Goal: Obtain resource: Obtain resource

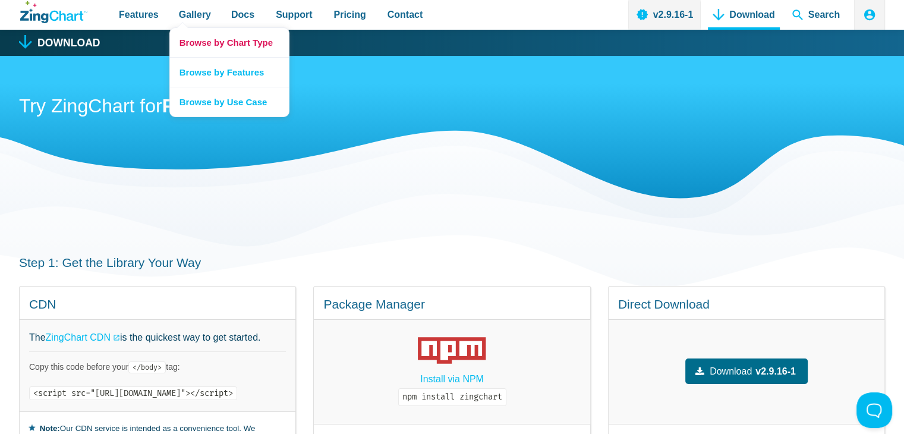
click at [227, 46] on link "Browse by Chart Type" at bounding box center [229, 42] width 119 height 29
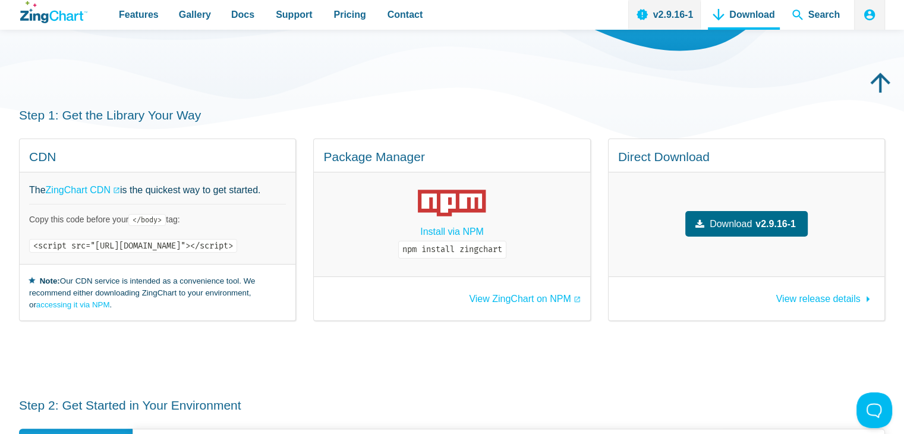
scroll to position [178, 0]
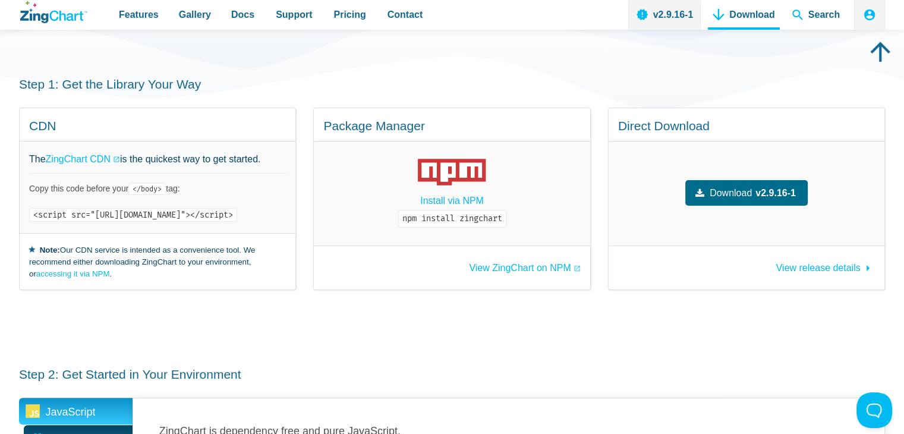
drag, startPoint x: 32, startPoint y: 216, endPoint x: 363, endPoint y: 218, distance: 331.2
click at [237, 218] on code "<script src="https://cdn.zingchart.com/zingchart.min.js"></script>" at bounding box center [133, 215] width 208 height 14
click at [366, 300] on div "Step 1: Get the Library Your Way CDN The ZingChart CDN is the quickest way to g…" at bounding box center [452, 183] width 866 height 290
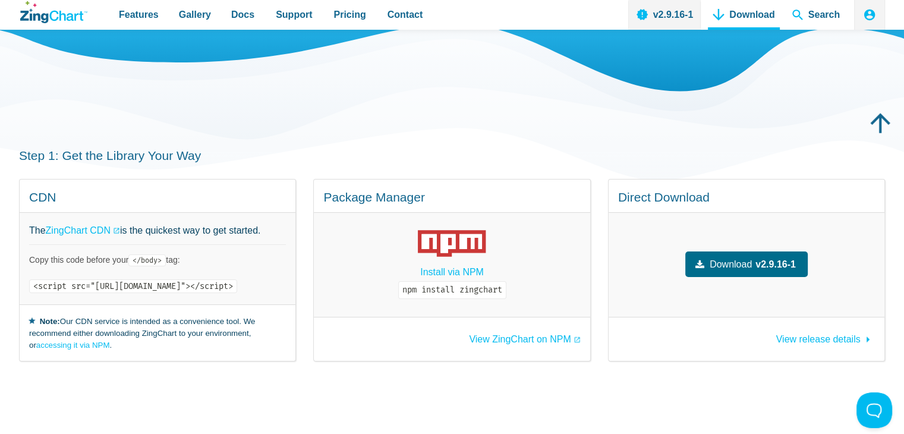
scroll to position [0, 0]
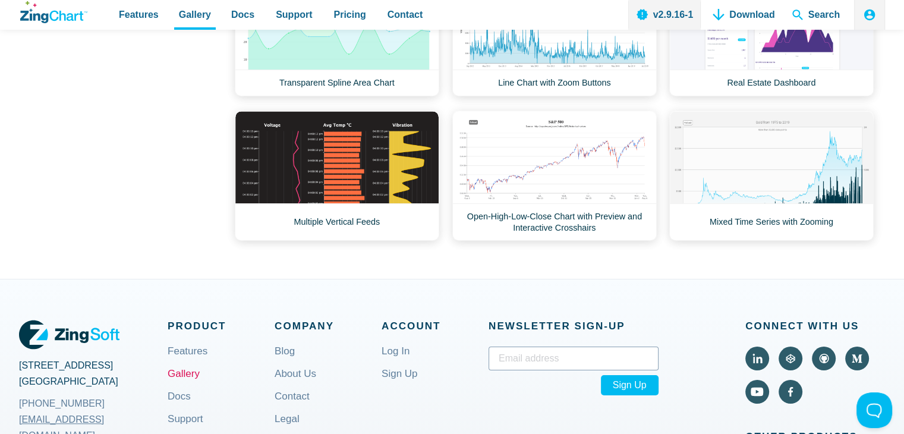
scroll to position [1011, 0]
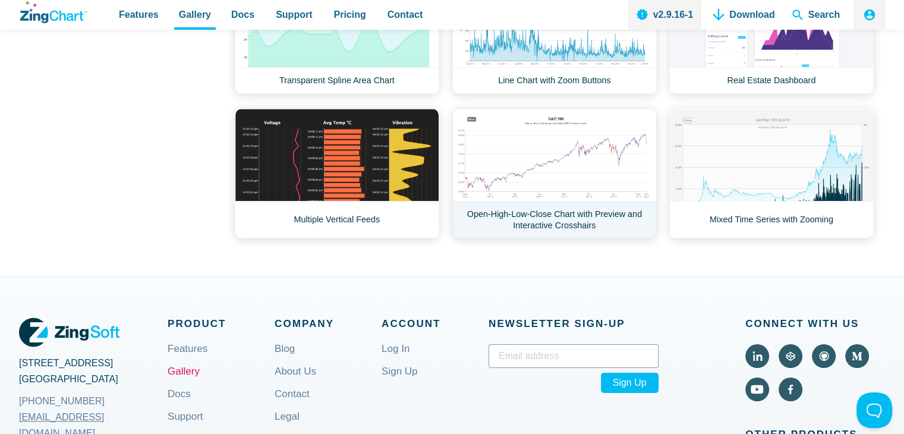
click at [549, 171] on link "Open-High-Low-Close Chart with Preview and Interactive Crosshairs" at bounding box center [554, 173] width 205 height 130
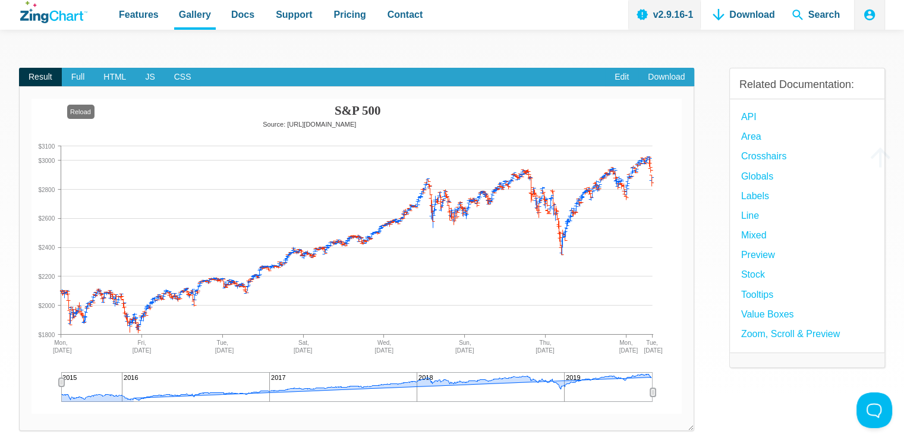
scroll to position [59, 0]
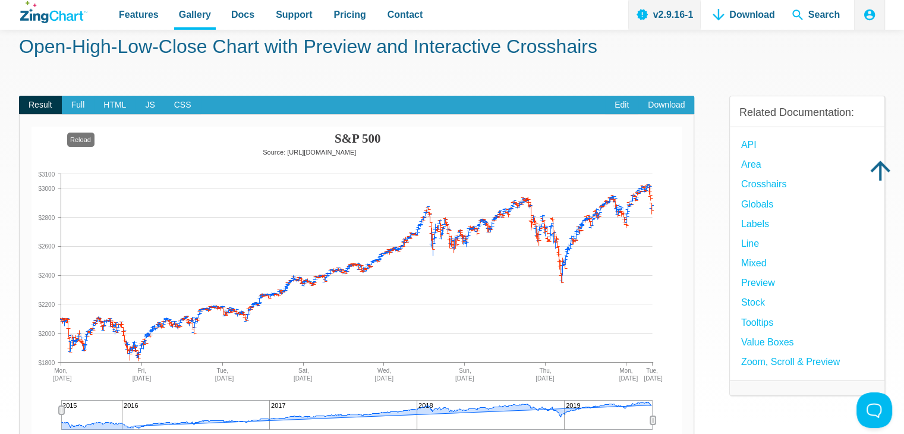
click at [700, 300] on div "Result Full HTML JS CSS Edit Download Powered by ZingChart S&P 500 Source: http…" at bounding box center [452, 287] width 866 height 421
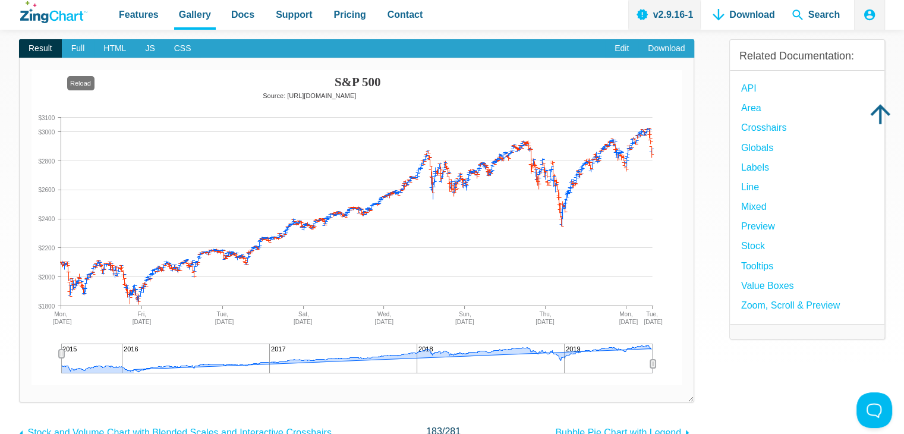
scroll to position [119, 0]
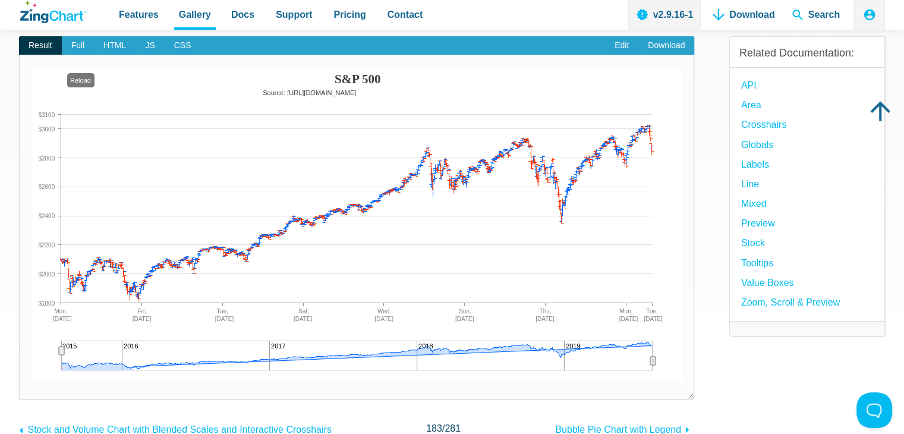
click at [430, 349] on div "App Content" at bounding box center [357, 356] width 592 height 30
click at [656, 359] on div "App Content" at bounding box center [653, 360] width 18 height 21
drag, startPoint x: 656, startPoint y: 359, endPoint x: 581, endPoint y: 357, distance: 74.9
click at [647, 357] on div "App Content" at bounding box center [653, 360] width 18 height 21
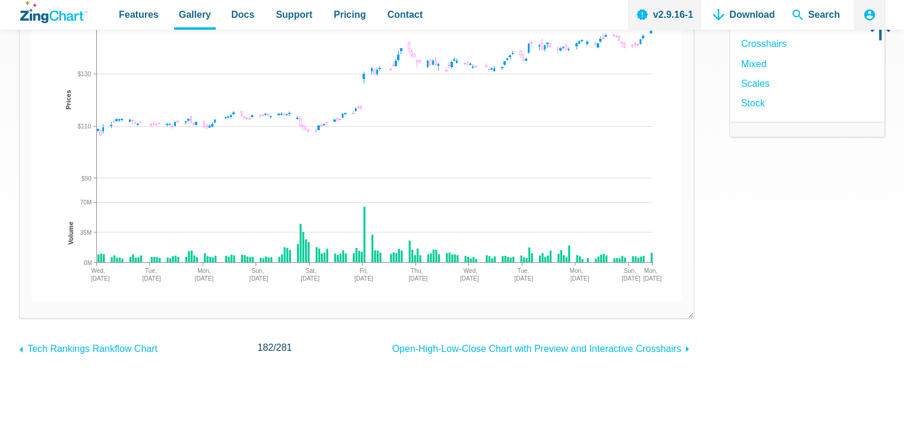
scroll to position [238, 0]
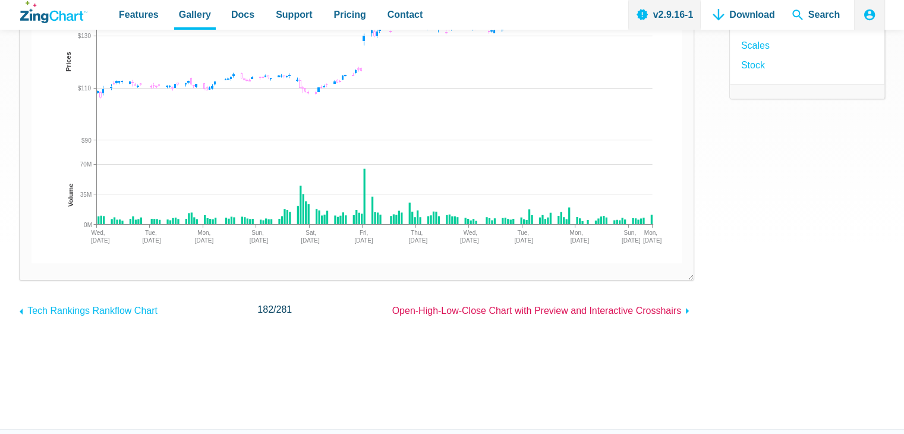
click at [685, 309] on icon "App Content" at bounding box center [687, 311] width 14 height 14
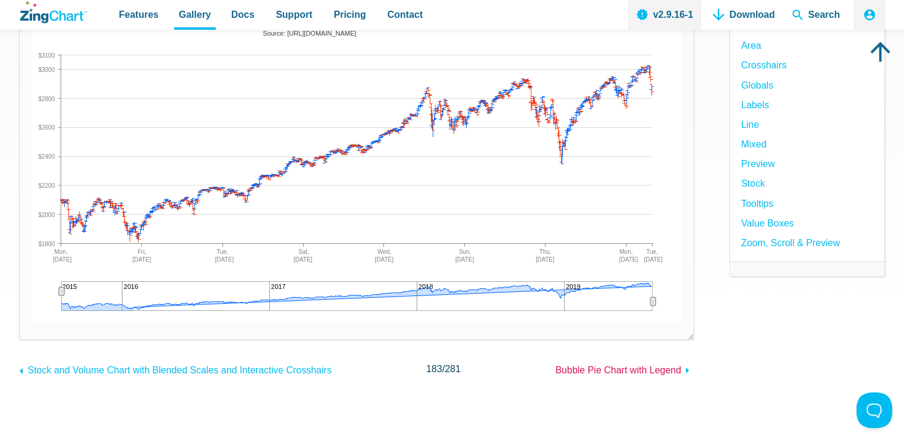
click at [674, 373] on span "Bubble Pie Chart with Legend" at bounding box center [618, 370] width 126 height 10
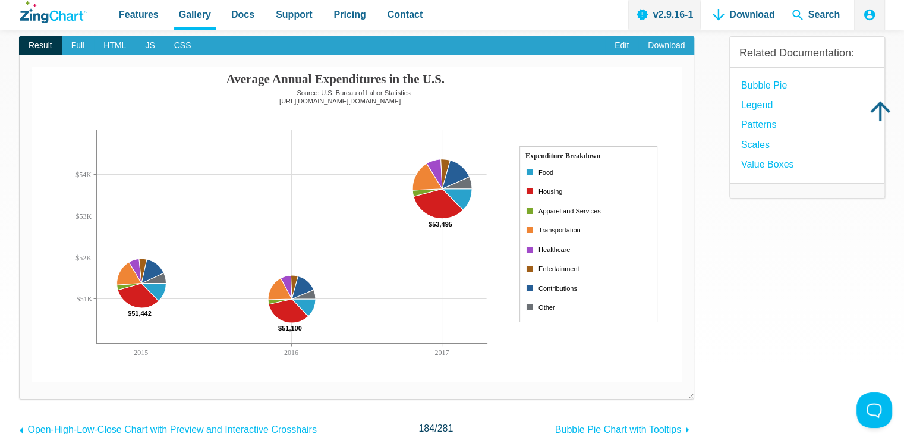
click at [741, 250] on div "Related Documentation: Bubble Pie Legend Patterns Scales Value Boxes" at bounding box center [807, 227] width 156 height 421
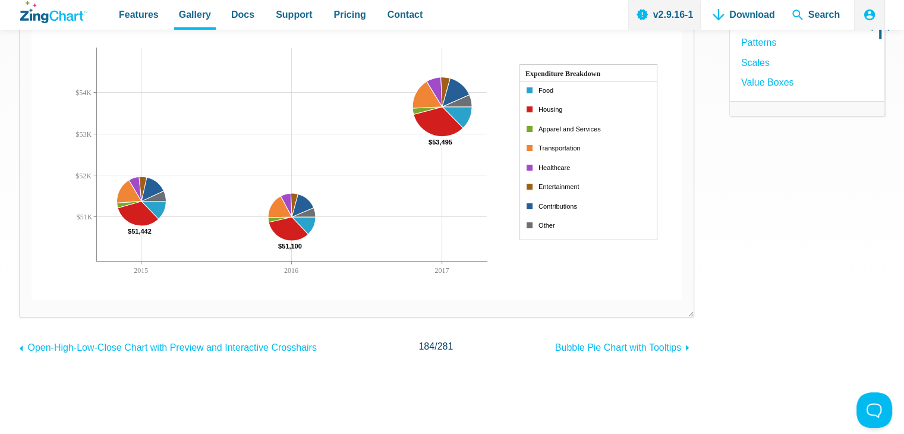
scroll to position [178, 0]
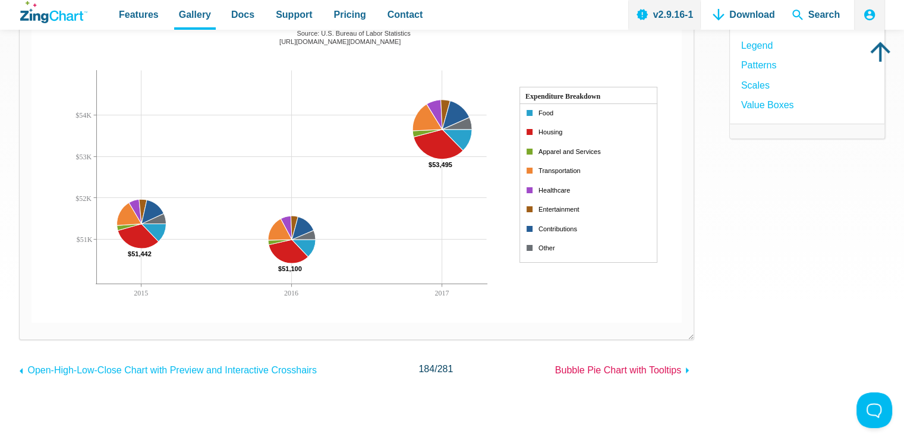
click at [671, 372] on span "Bubble Pie Chart with Tooltips" at bounding box center [618, 370] width 126 height 10
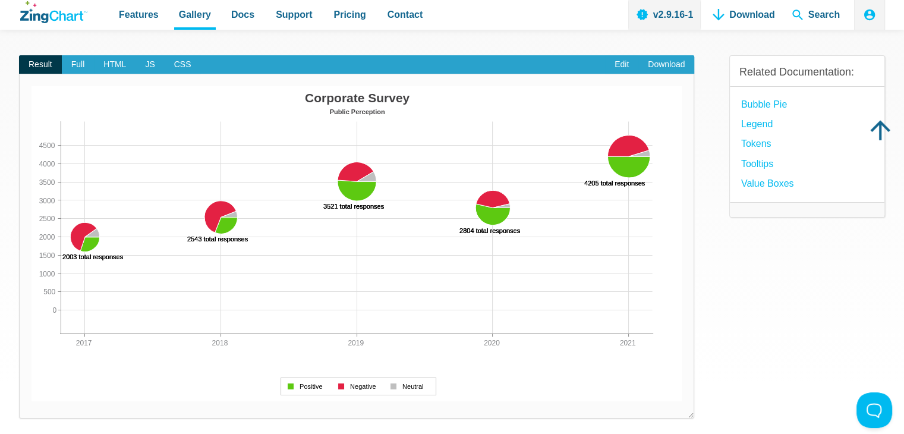
scroll to position [119, 0]
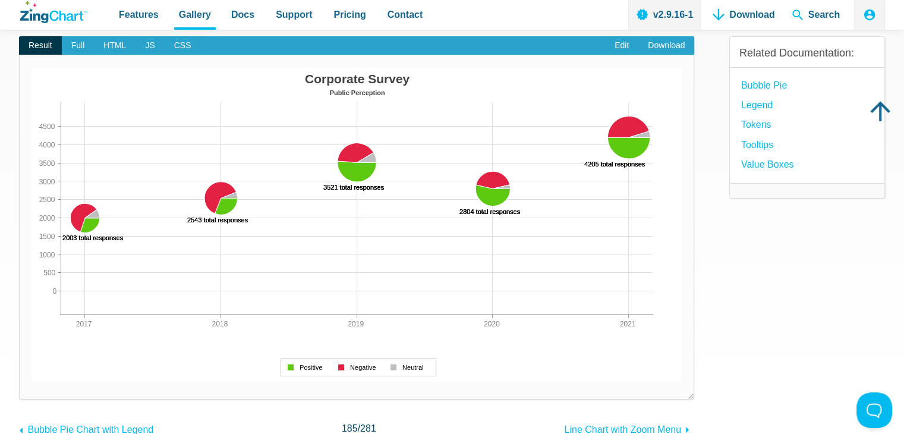
click at [835, 273] on div "Related Documentation: Bubble Pie Legend Tokens Tooltips Value Boxes" at bounding box center [807, 227] width 156 height 421
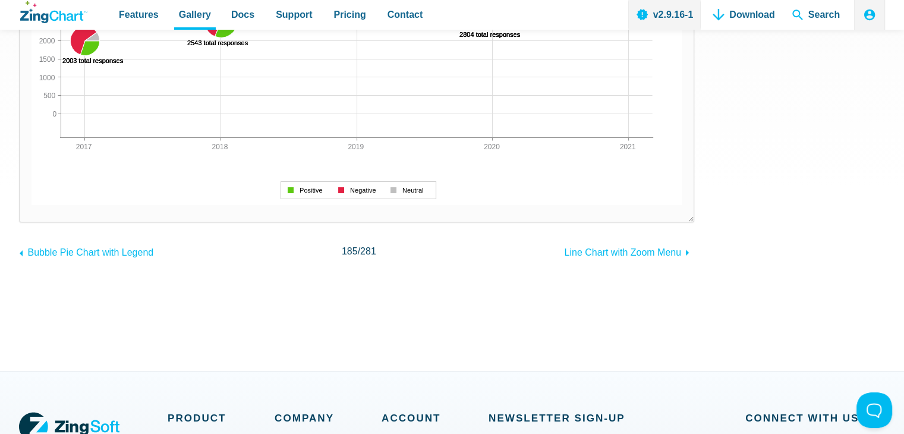
scroll to position [297, 0]
click at [639, 256] on span "Line Chart with Zoom Menu" at bounding box center [622, 251] width 117 height 10
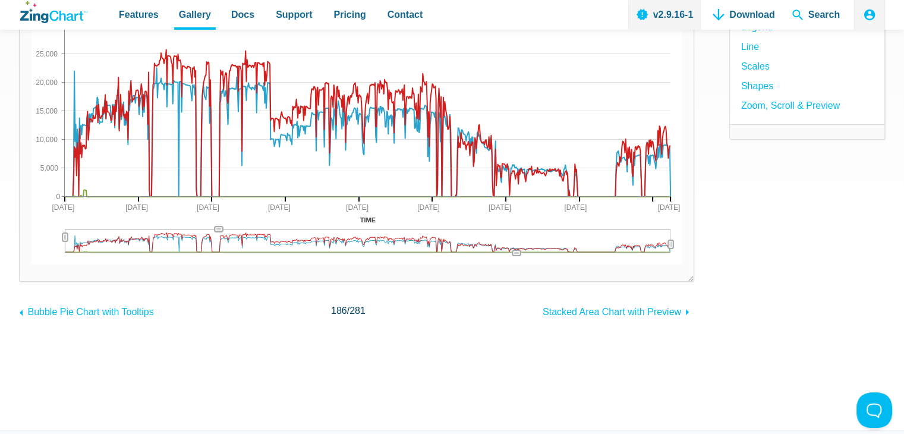
scroll to position [238, 0]
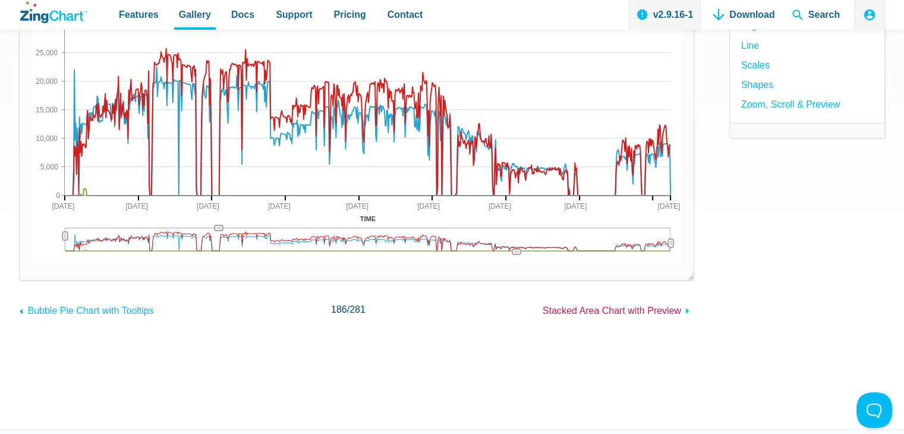
click at [654, 316] on span "Stacked Area Chart with Preview" at bounding box center [612, 311] width 139 height 10
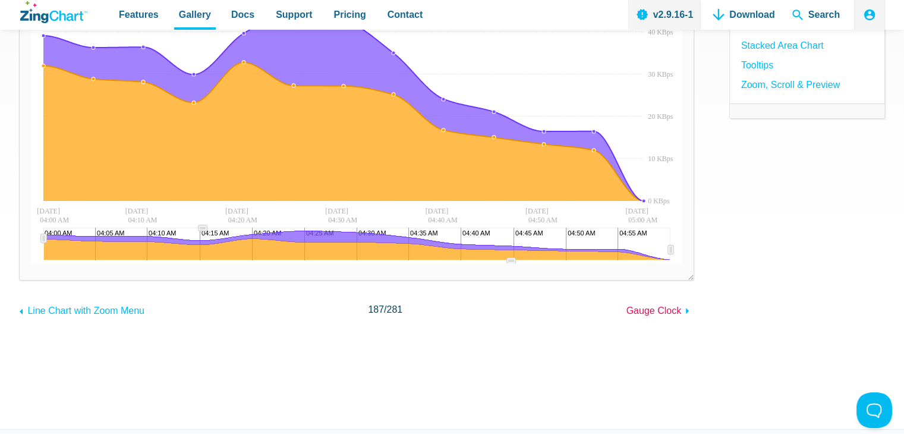
click at [674, 312] on span "Gauge Clock" at bounding box center [654, 311] width 55 height 10
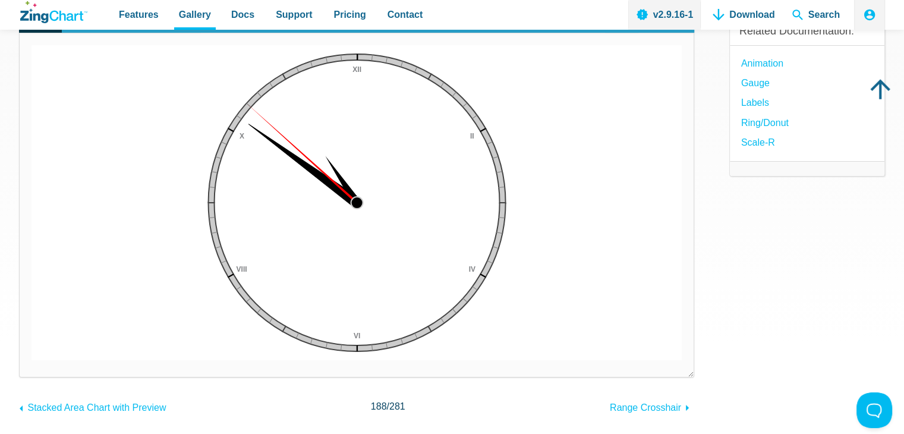
scroll to position [178, 0]
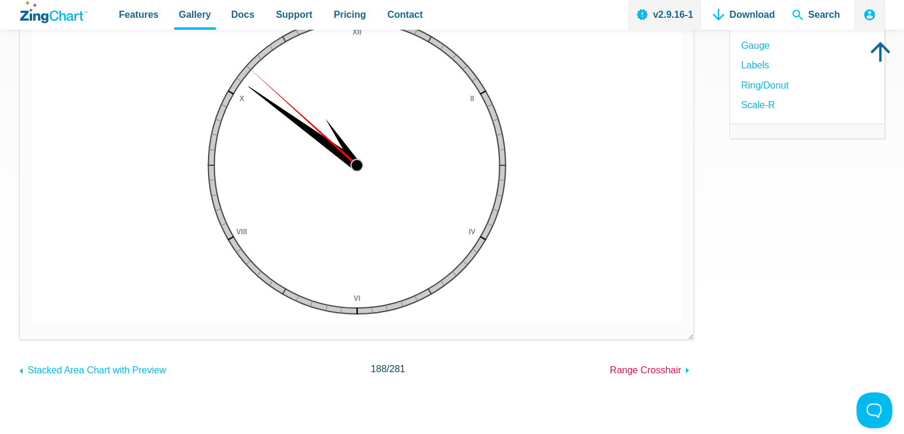
click at [662, 372] on span "Range Crosshair" at bounding box center [645, 370] width 71 height 10
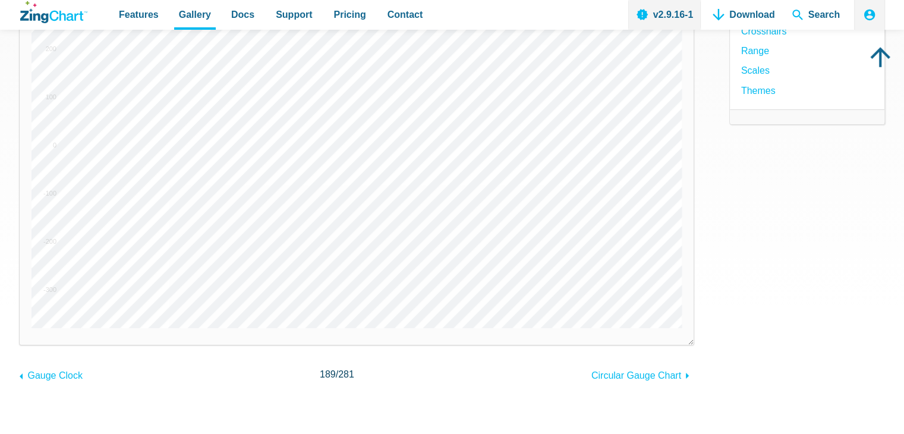
scroll to position [297, 0]
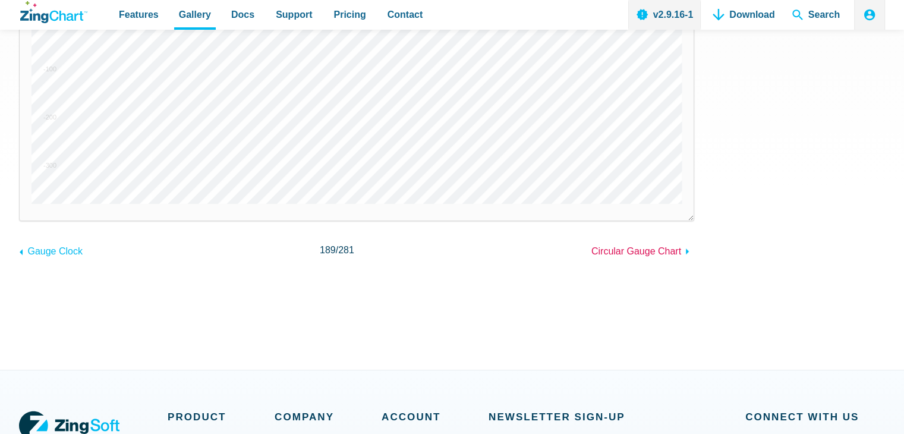
click at [633, 249] on span "Circular Gauge Chart" at bounding box center [637, 251] width 90 height 10
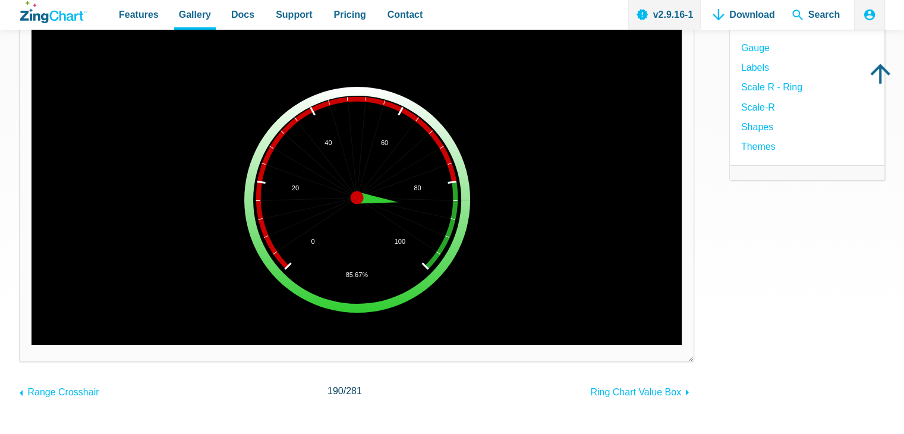
scroll to position [178, 0]
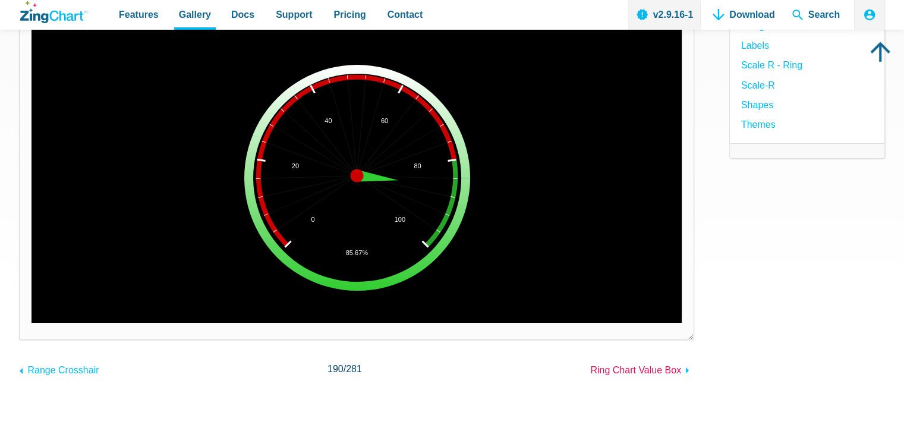
click at [677, 369] on span "Ring Chart Value Box" at bounding box center [635, 370] width 91 height 10
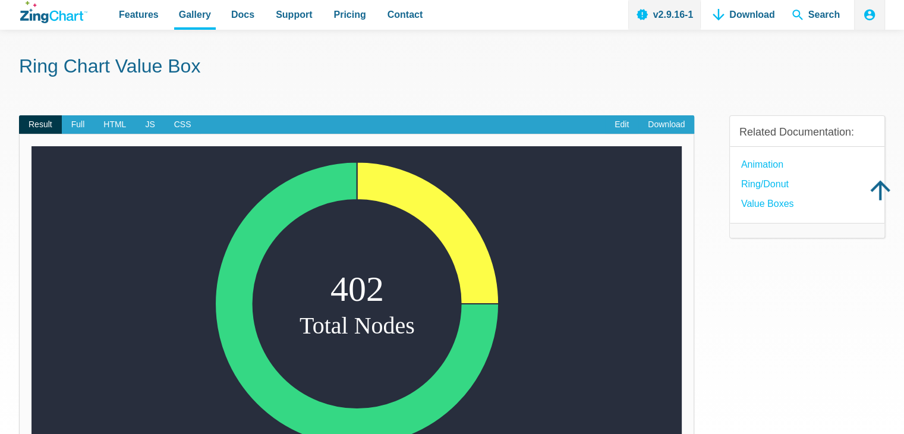
scroll to position [178, 0]
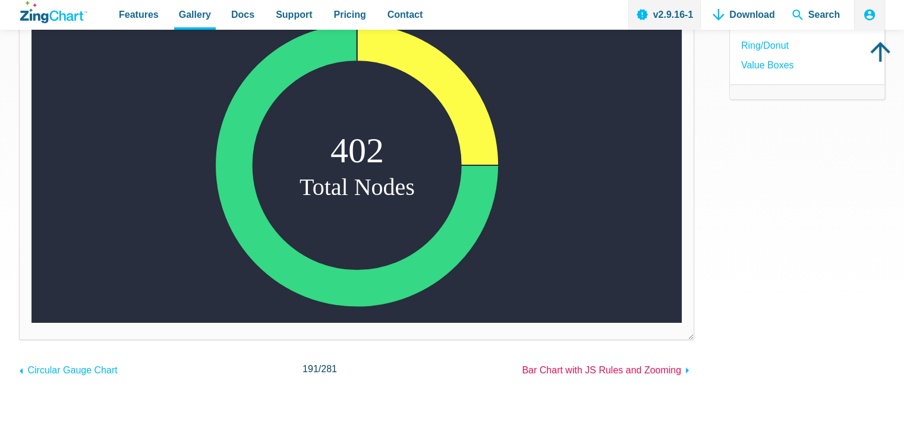
click at [671, 369] on span "Bar Chart with JS Rules and Zooming" at bounding box center [601, 370] width 159 height 10
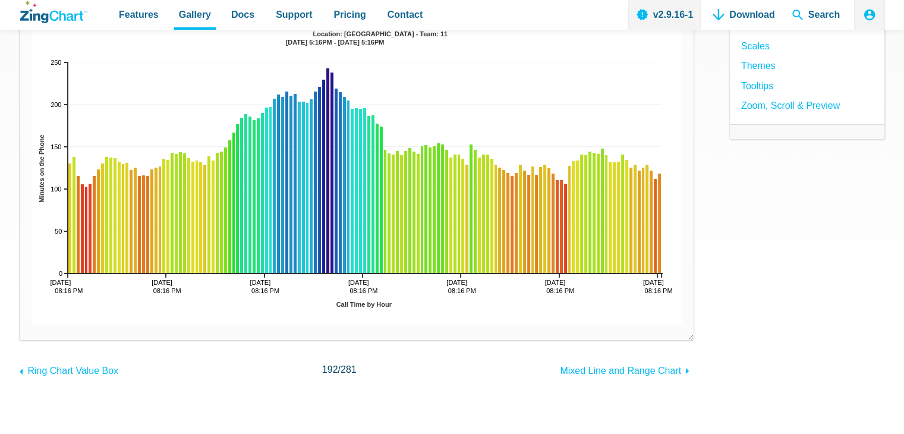
scroll to position [178, 0]
click at [635, 367] on span "Mixed Line and Range Chart" at bounding box center [620, 370] width 121 height 10
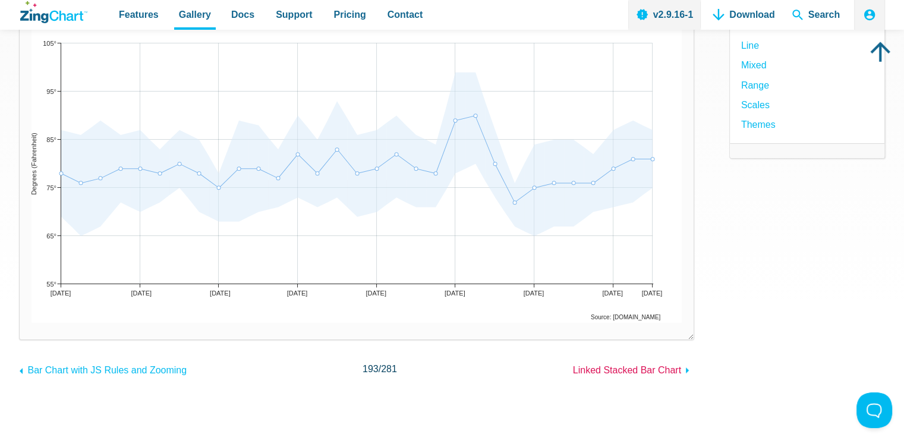
click at [649, 370] on span "Linked Stacked Bar Chart" at bounding box center [627, 370] width 108 height 10
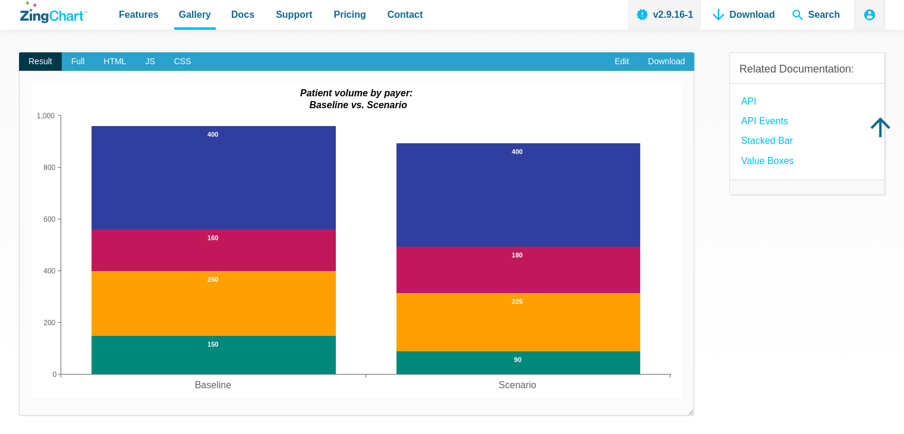
scroll to position [178, 0]
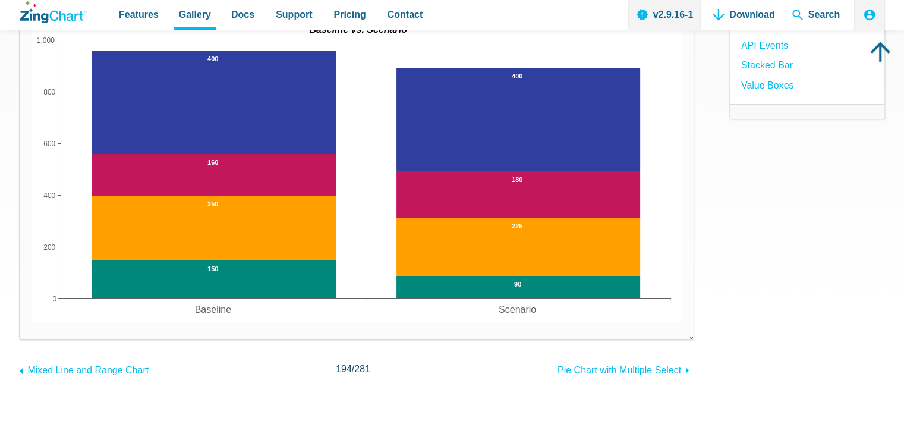
click at [641, 383] on div "Linked Stacked Bar Chart Result Full HTML JS CSS Edit Download Powered by ZingC…" at bounding box center [452, 183] width 866 height 611
click at [637, 375] on span "Pie Chart with Multiple Select" at bounding box center [620, 370] width 124 height 10
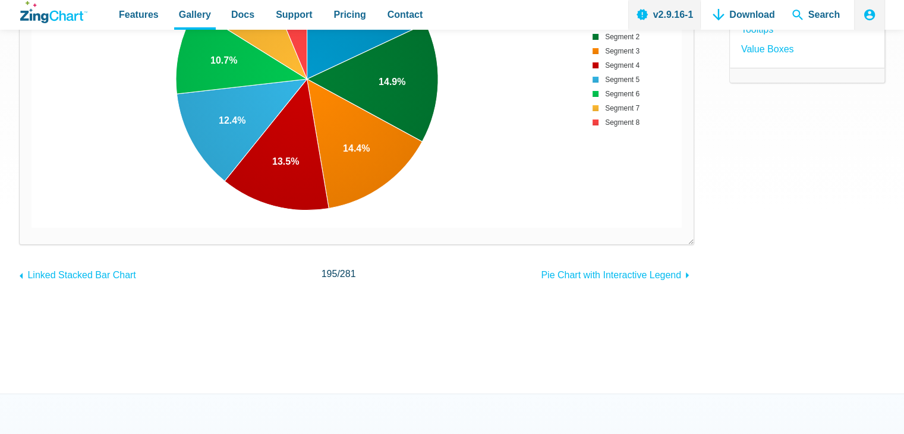
scroll to position [297, 0]
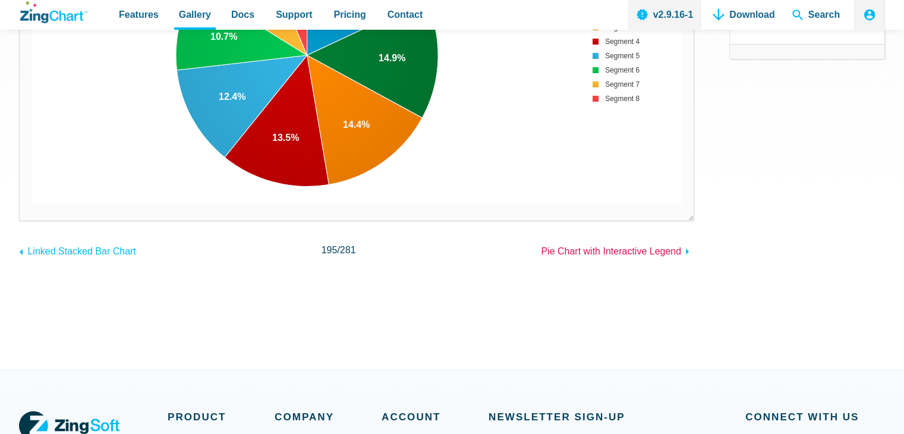
click at [619, 250] on span "Pie Chart with Interactive Legend" at bounding box center [611, 251] width 140 height 10
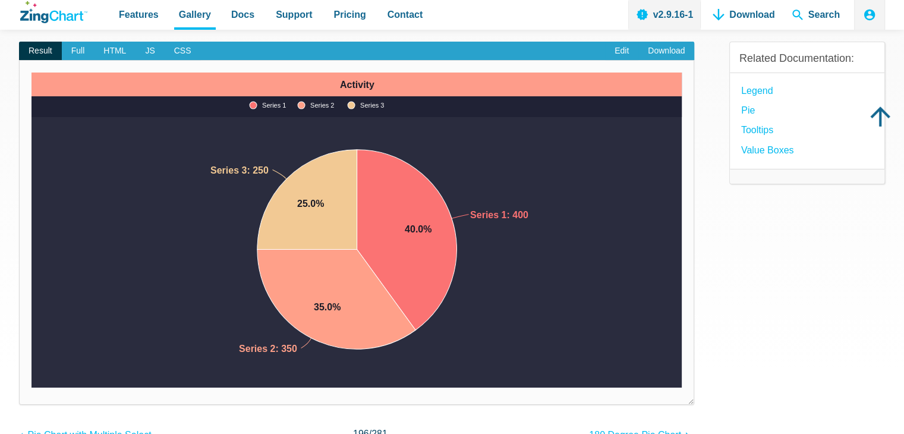
scroll to position [119, 0]
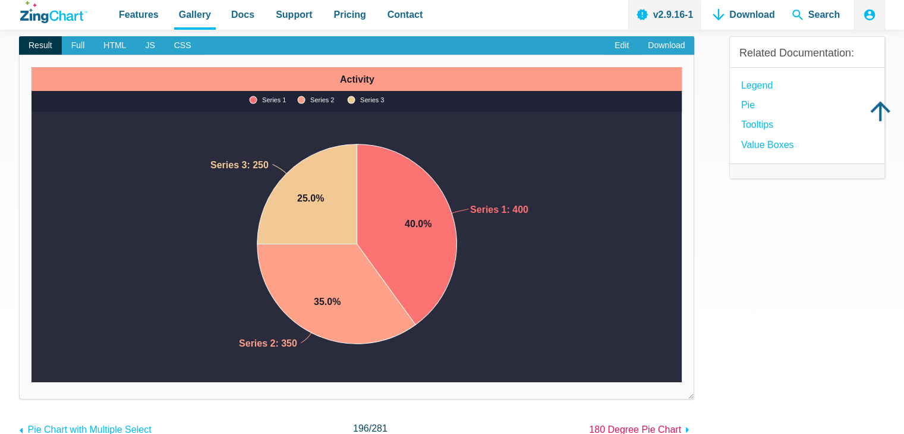
click at [642, 428] on span "180 Degree Pie Chart" at bounding box center [635, 429] width 92 height 10
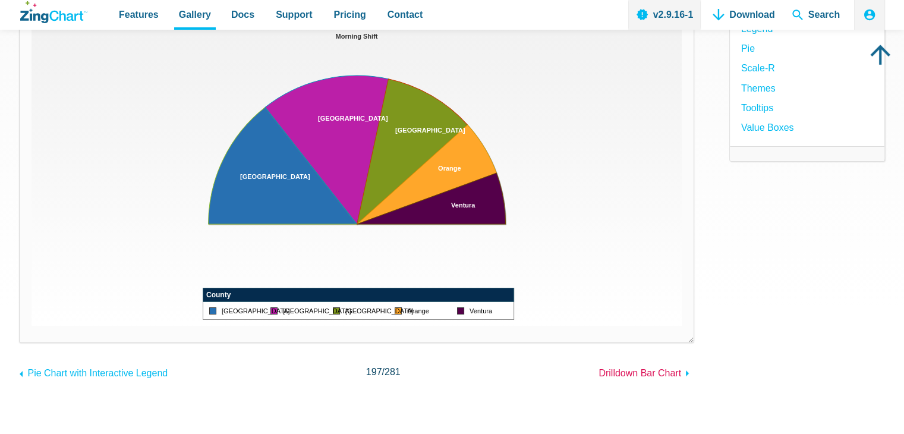
scroll to position [178, 0]
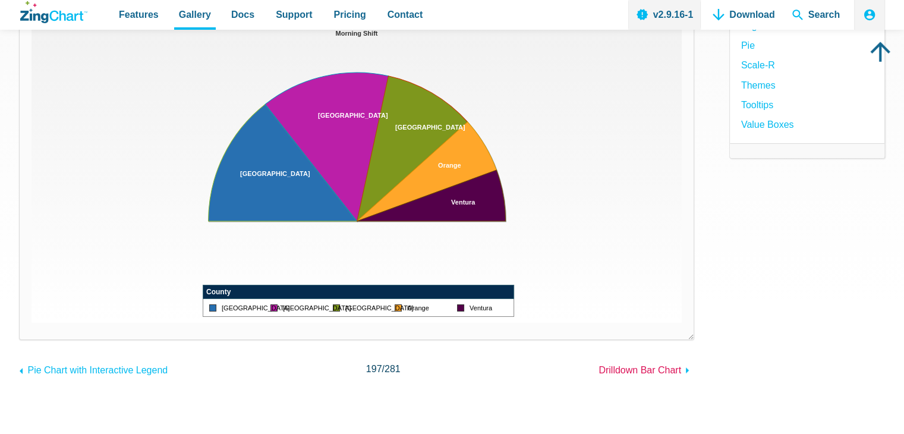
click at [644, 369] on span "Drilldown Bar Chart" at bounding box center [640, 370] width 83 height 10
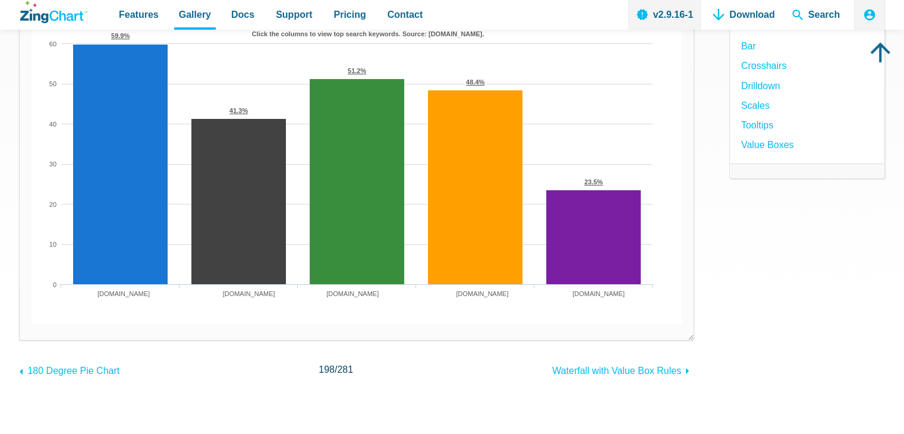
scroll to position [178, 0]
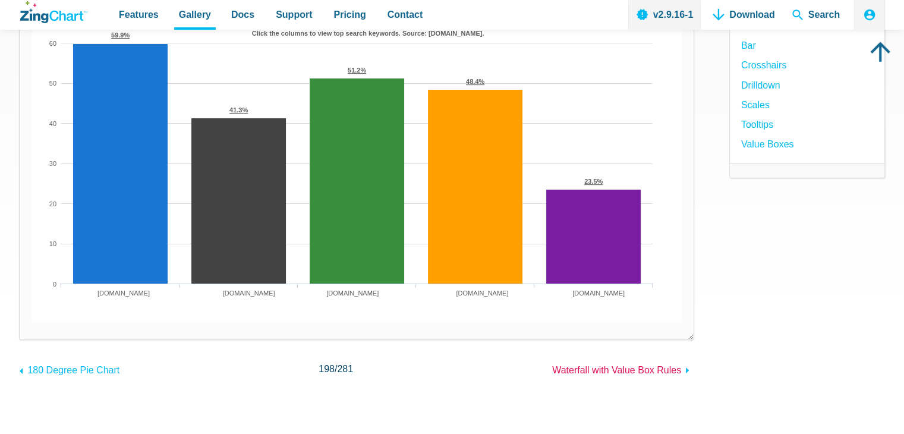
click at [637, 373] on span "Waterfall with Value Box Rules" at bounding box center [616, 370] width 129 height 10
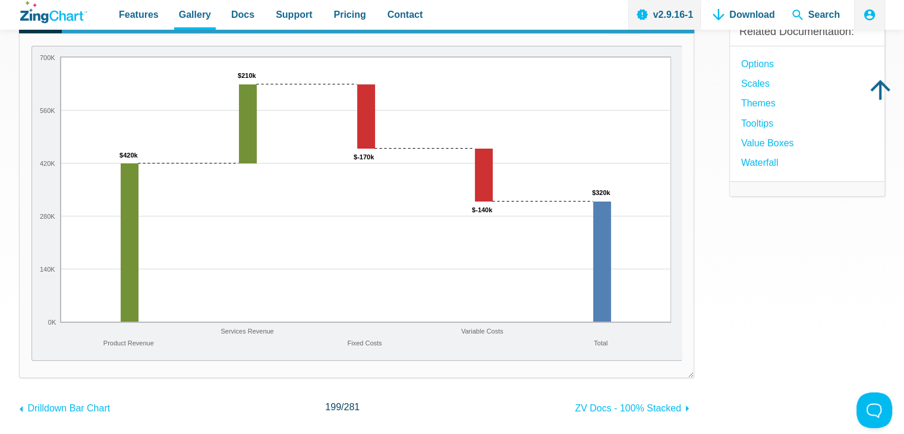
scroll to position [178, 0]
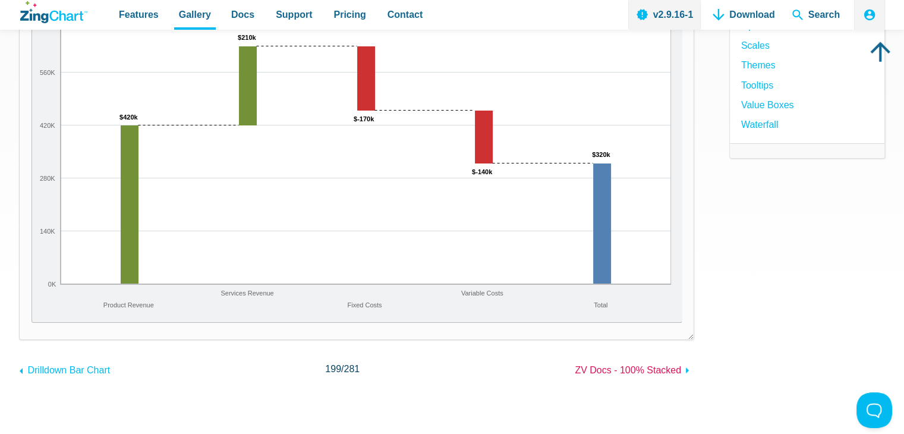
click at [654, 366] on span "ZV Docs - 100% Stacked" at bounding box center [628, 370] width 106 height 10
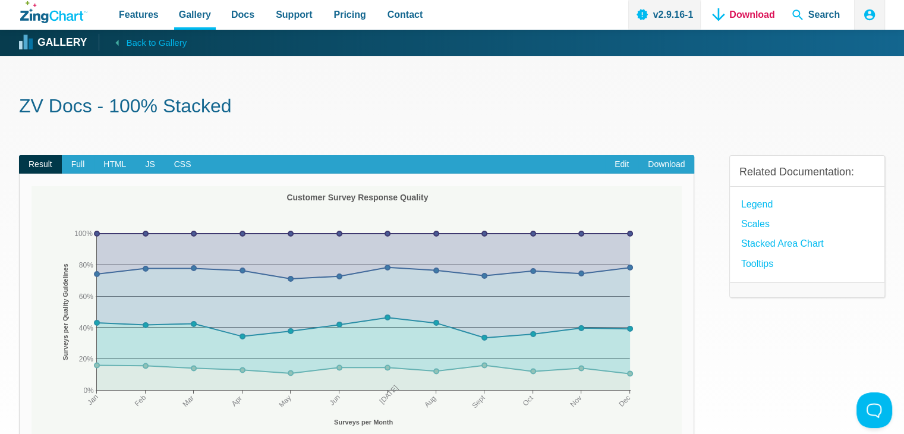
click at [750, 15] on link "Download" at bounding box center [743, 15] width 71 height 30
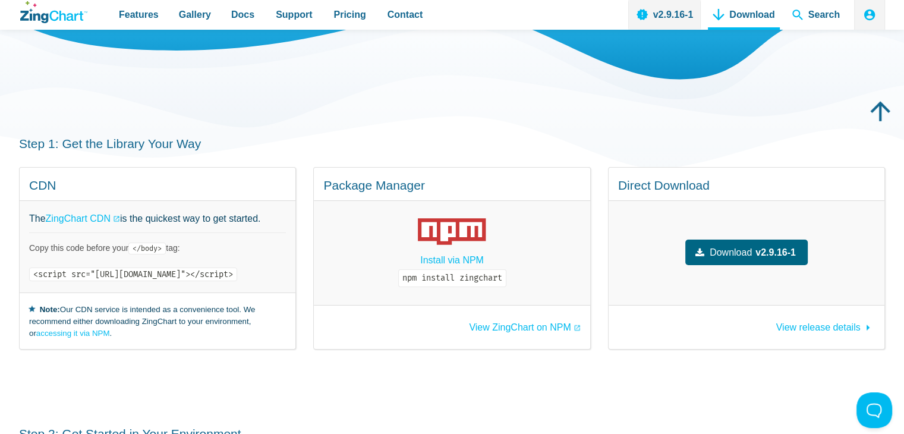
click at [749, 250] on span "Download" at bounding box center [731, 252] width 42 height 16
drag, startPoint x: 33, startPoint y: 277, endPoint x: 369, endPoint y: 283, distance: 335.4
click at [295, 283] on div "The ZingChart CDN is the quickest way to get started. Copy this code before you…" at bounding box center [158, 247] width 276 height 92
click at [374, 356] on div "Step 1: Get the Library Your Way CDN The ZingChart CDN is the quickest way to g…" at bounding box center [452, 243] width 866 height 290
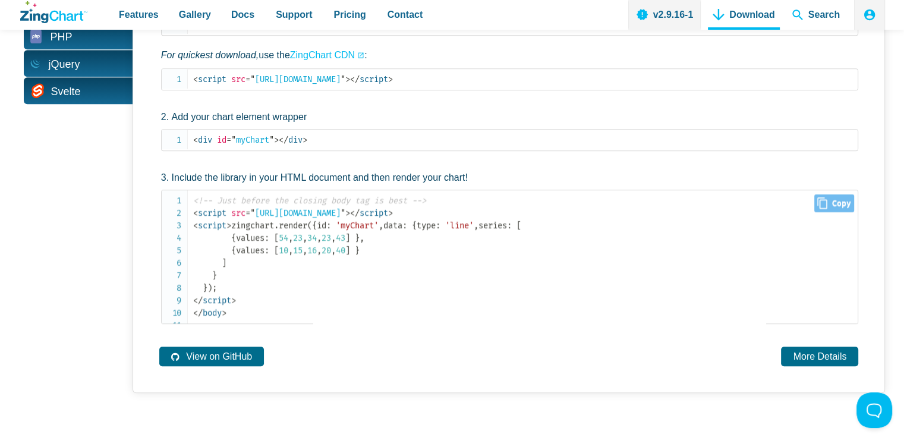
scroll to position [713, 0]
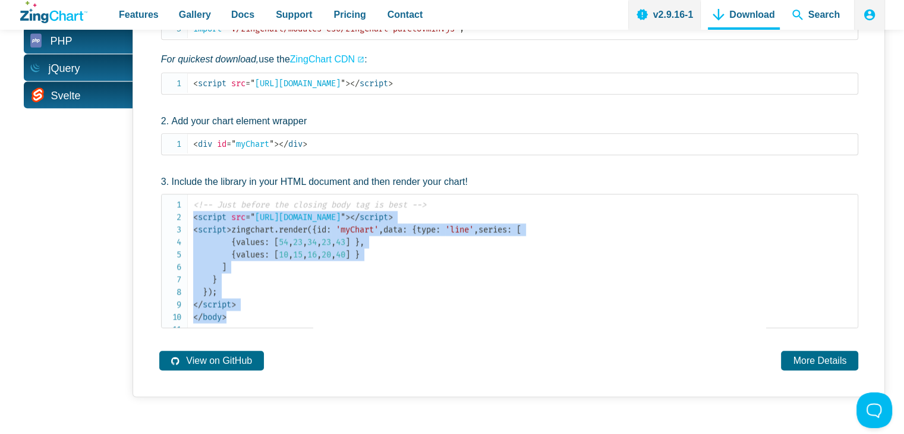
drag, startPoint x: 240, startPoint y: 364, endPoint x: 146, endPoint y: 202, distance: 187.5
click at [146, 202] on div "JavaScript ZingChart is dependency free and pure JavaScript. Install via NPM np…" at bounding box center [509, 130] width 753 height 534
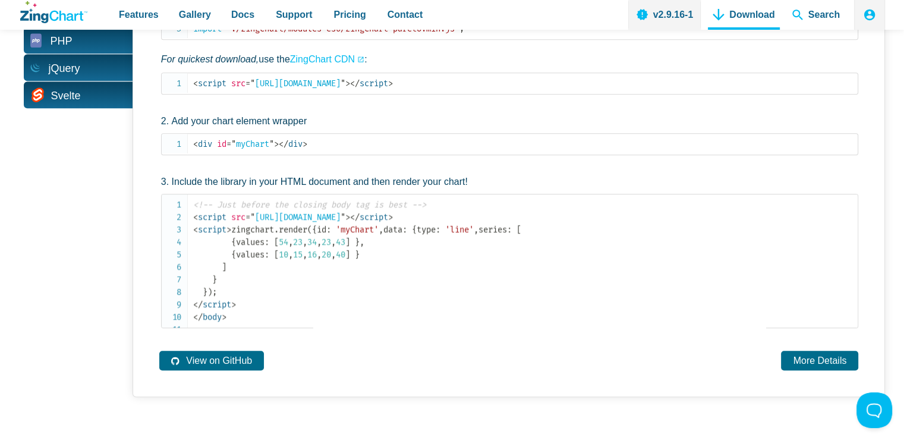
click at [93, 217] on div "JavaScript React Angular Vue Web Component AngularJS PHP jQuery Svelte" at bounding box center [76, 130] width 114 height 534
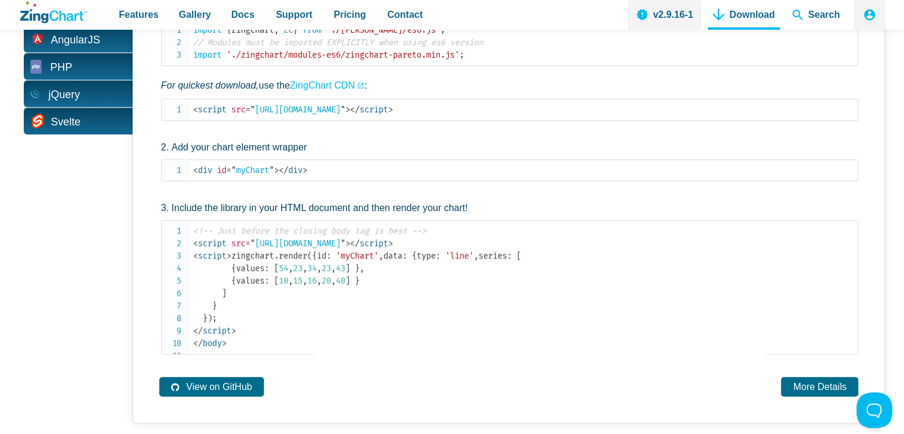
scroll to position [654, 0]
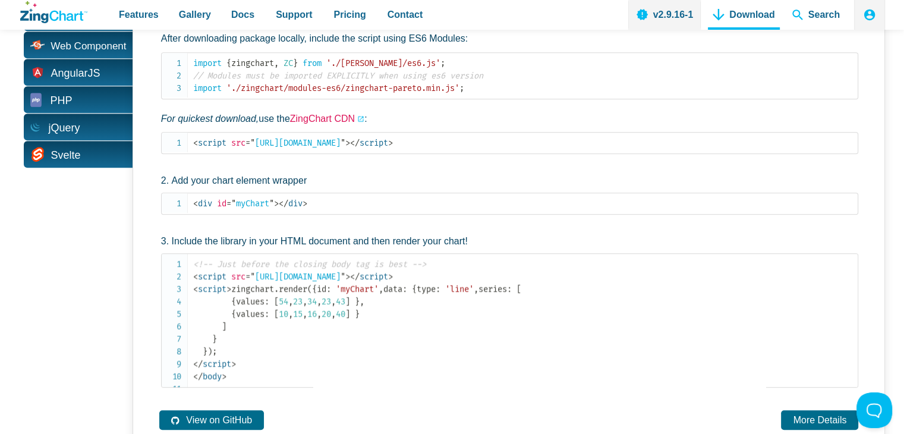
click at [324, 111] on link "ZingChart CDN" at bounding box center [327, 118] width 74 height 15
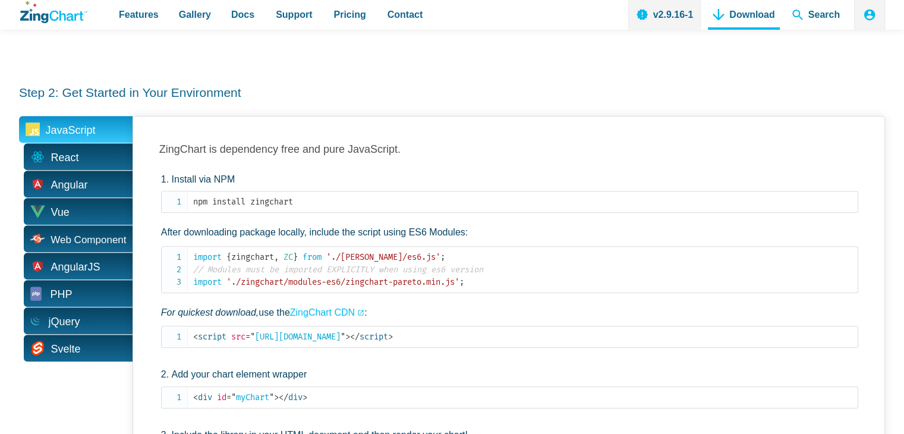
scroll to position [416, 0]
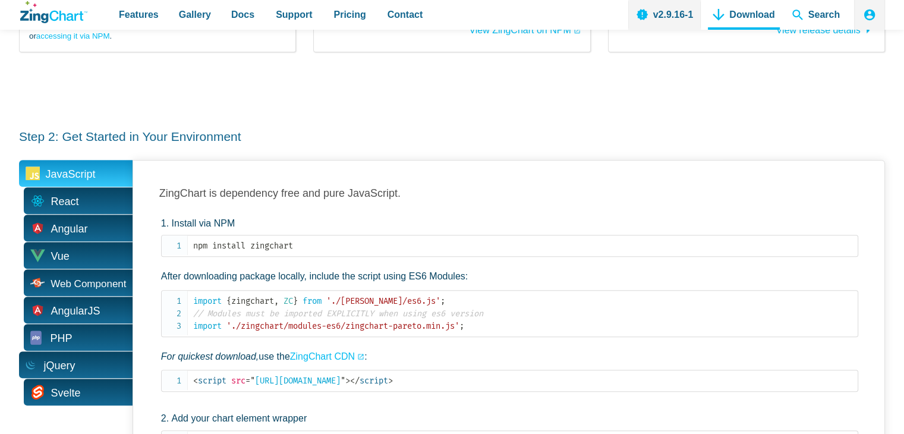
click at [69, 357] on span "jQuery" at bounding box center [60, 366] width 32 height 18
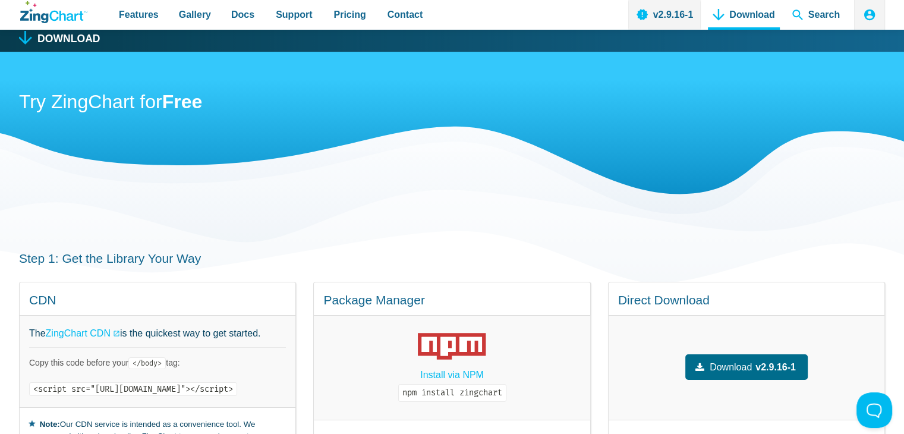
scroll to position [0, 0]
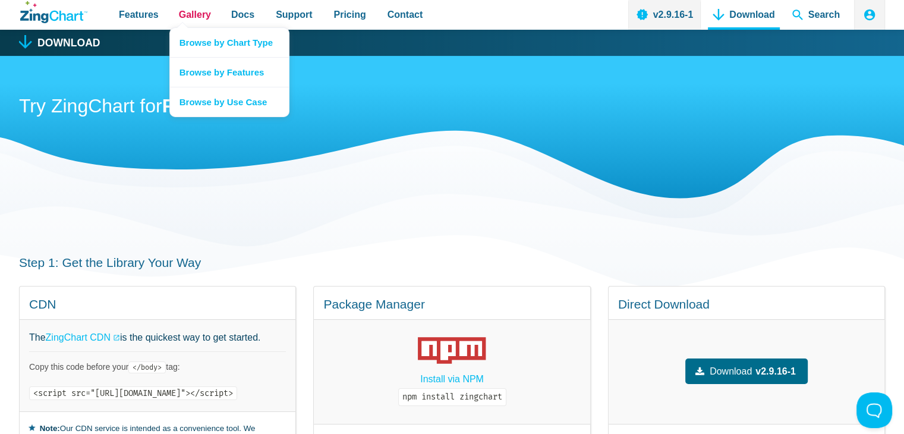
click at [179, 15] on span "Gallery" at bounding box center [195, 15] width 32 height 16
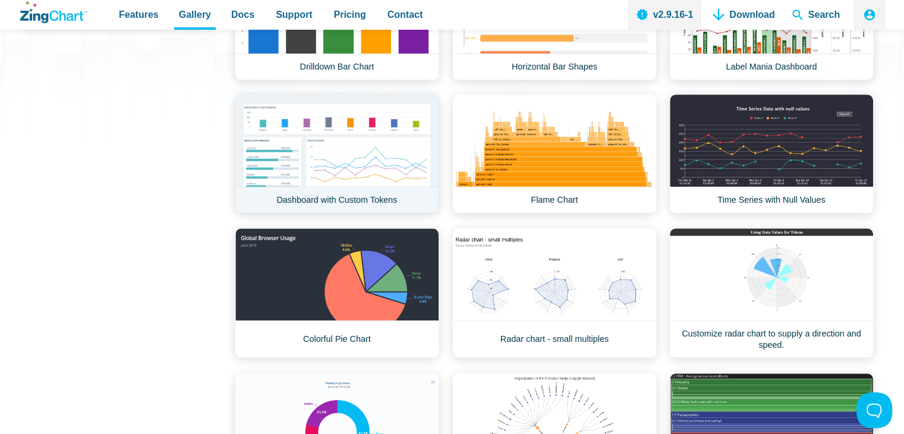
click at [279, 161] on link "Dashboard with Custom Tokens" at bounding box center [337, 154] width 205 height 120
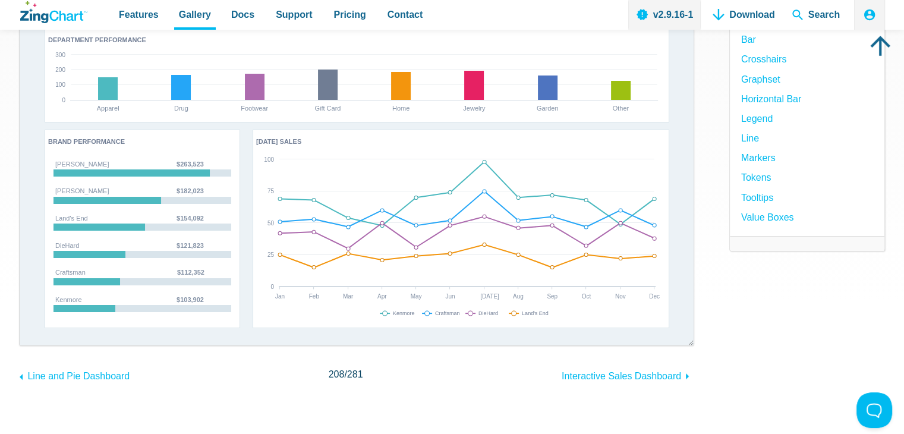
scroll to position [178, 0]
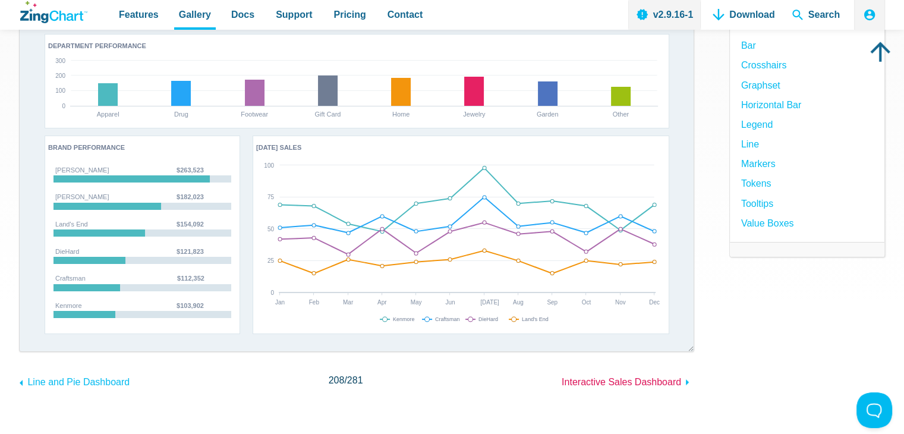
click at [632, 382] on span "Interactive Sales Dashboard" at bounding box center [622, 382] width 120 height 10
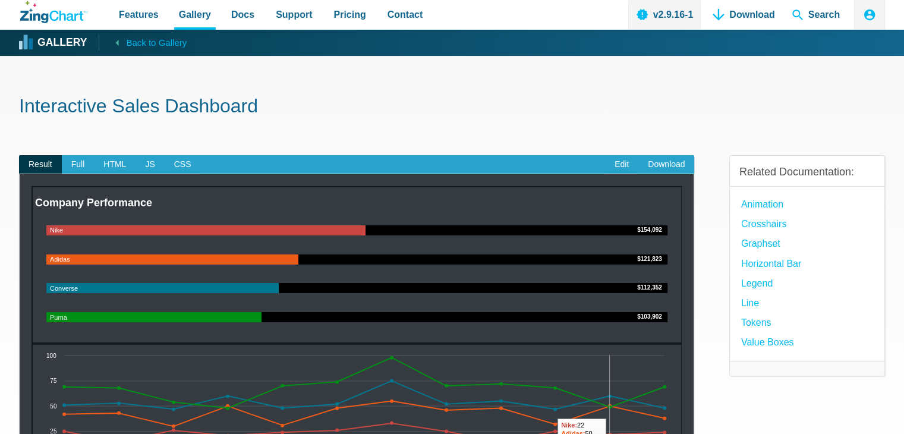
click at [381, 227] on img "App Content" at bounding box center [357, 343] width 651 height 315
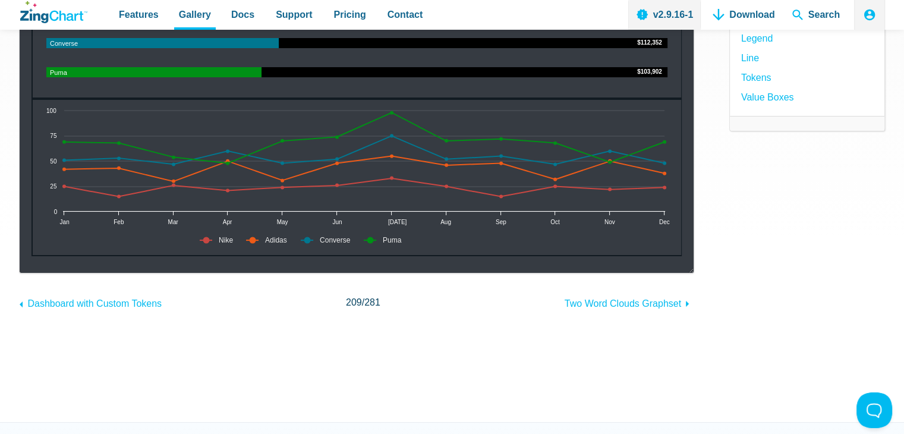
scroll to position [238, 0]
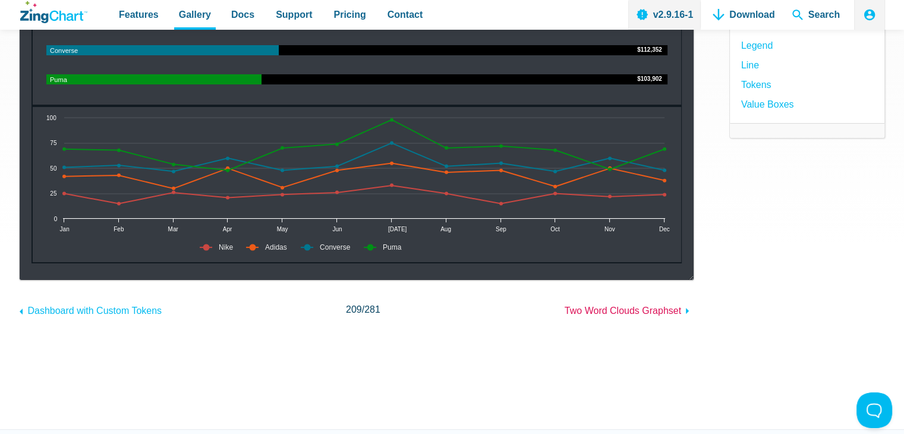
click at [635, 306] on span "Two Word Clouds Graphset" at bounding box center [623, 311] width 117 height 10
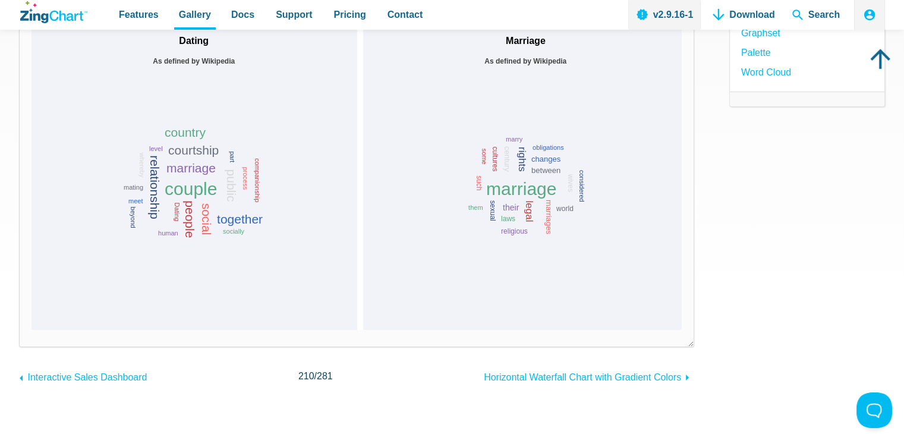
scroll to position [178, 0]
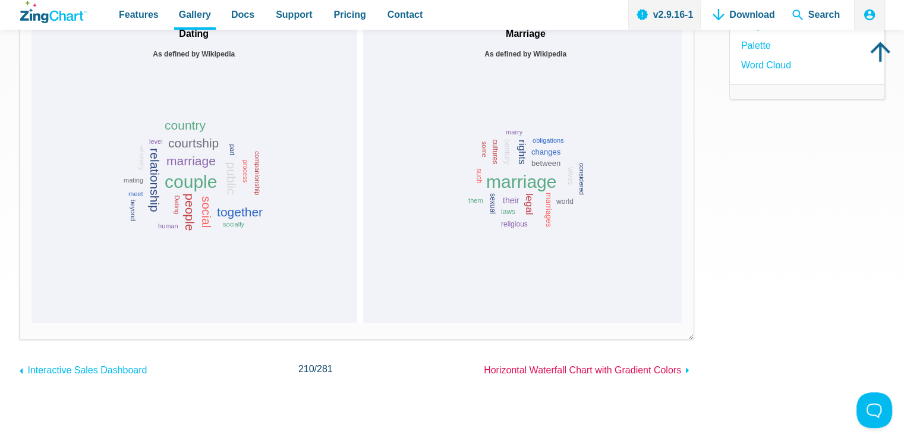
click at [592, 370] on span "Horizontal Waterfall Chart with Gradient Colors" at bounding box center [582, 370] width 197 height 10
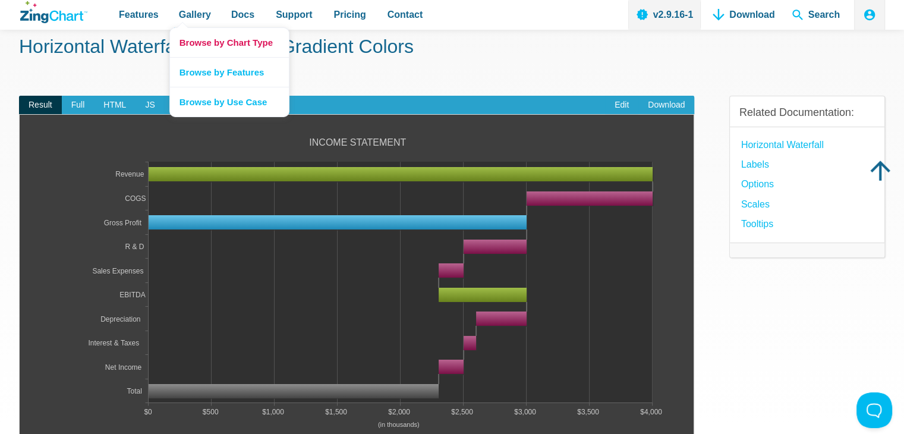
click at [207, 41] on link "Browse by Chart Type" at bounding box center [229, 42] width 119 height 29
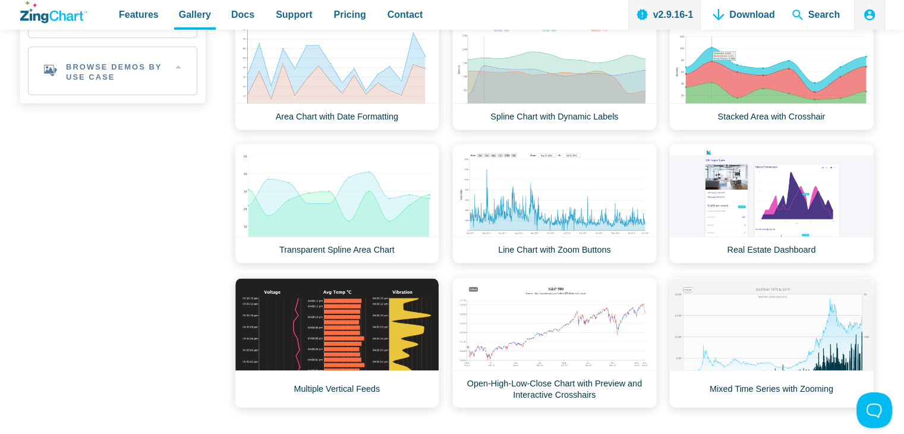
scroll to position [892, 0]
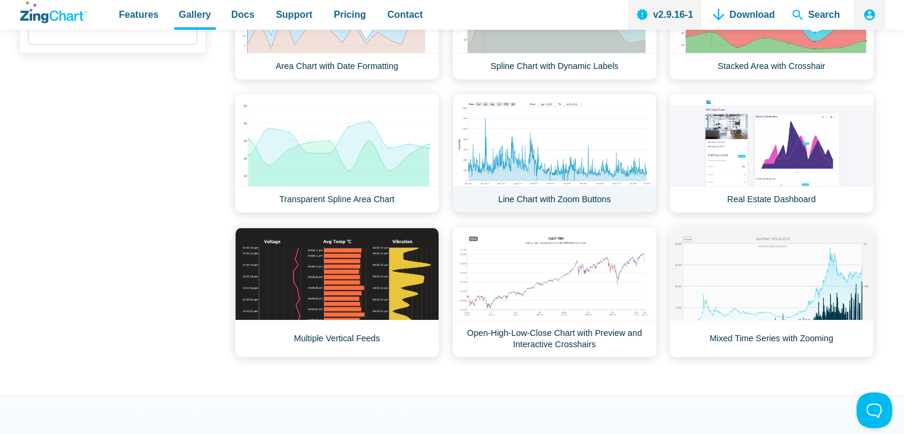
click at [574, 136] on link "Line Chart with Zoom Buttons" at bounding box center [554, 153] width 205 height 120
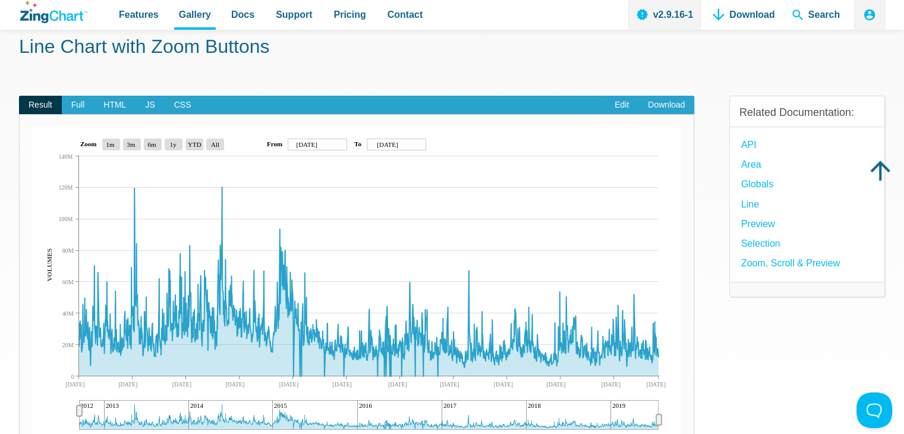
click at [164, 293] on img "App Content" at bounding box center [357, 284] width 651 height 315
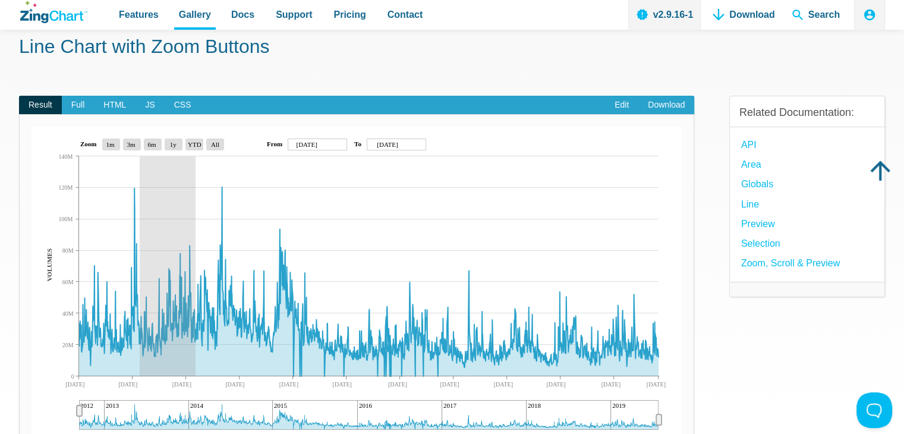
drag, startPoint x: 141, startPoint y: 289, endPoint x: 196, endPoint y: 307, distance: 57.5
click at [196, 307] on img "App Content" at bounding box center [357, 284] width 651 height 315
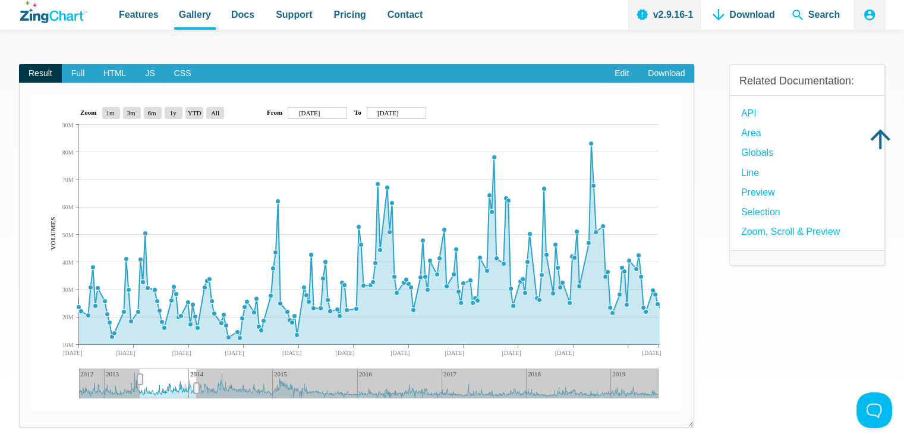
scroll to position [238, 0]
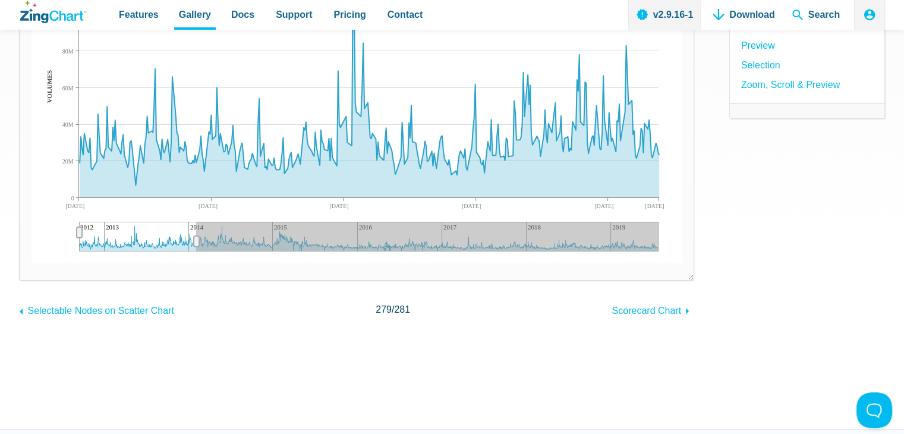
drag, startPoint x: 139, startPoint y: 232, endPoint x: 73, endPoint y: 234, distance: 65.4
click at [73, 234] on div "App Content" at bounding box center [79, 233] width 18 height 24
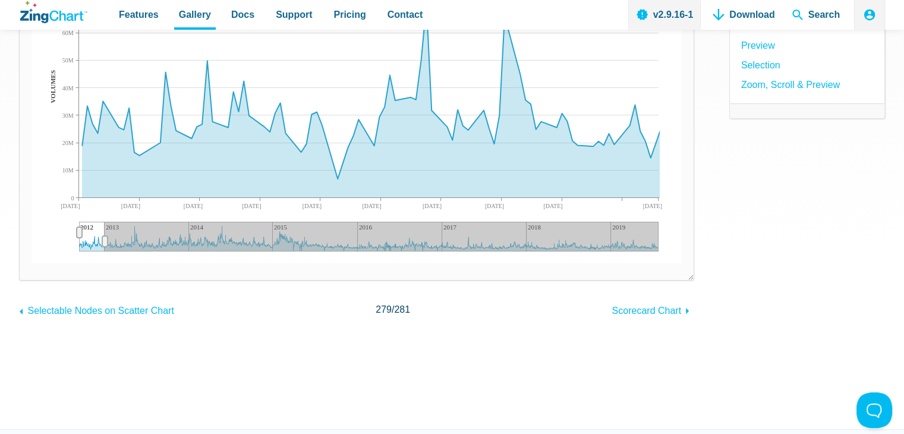
drag, startPoint x: 197, startPoint y: 241, endPoint x: 105, endPoint y: 238, distance: 92.8
click at [105, 238] on icon "App Content" at bounding box center [104, 241] width 5 height 11
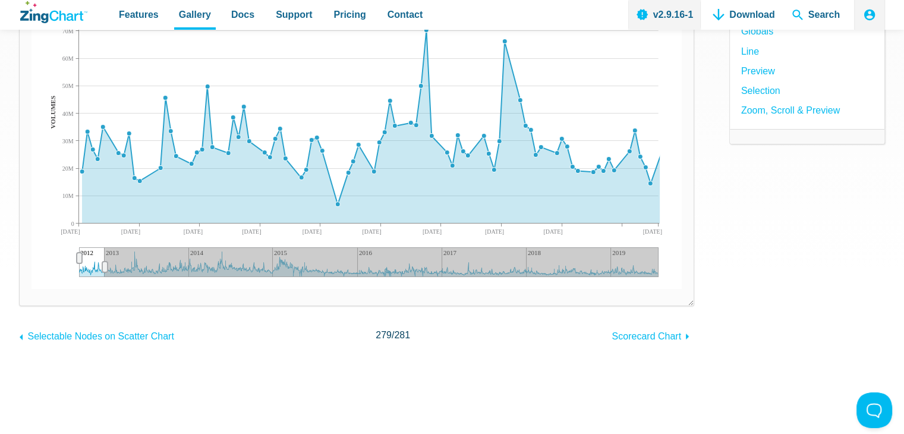
scroll to position [119, 0]
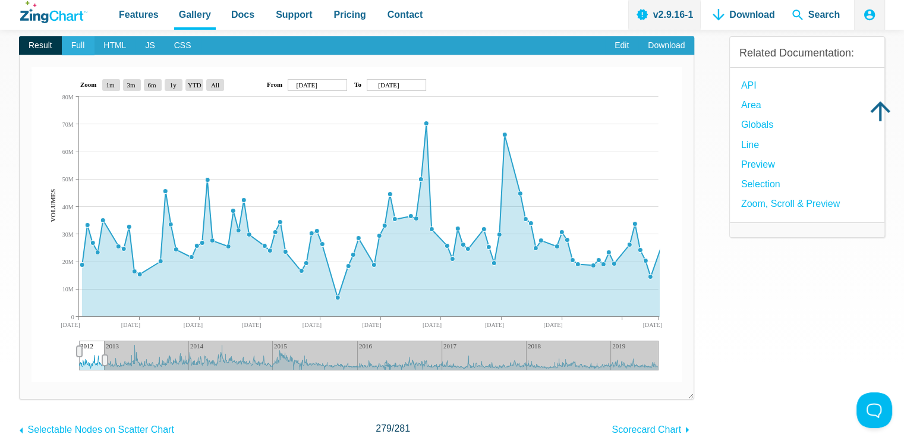
click at [83, 43] on span "Full" at bounding box center [78, 45] width 33 height 19
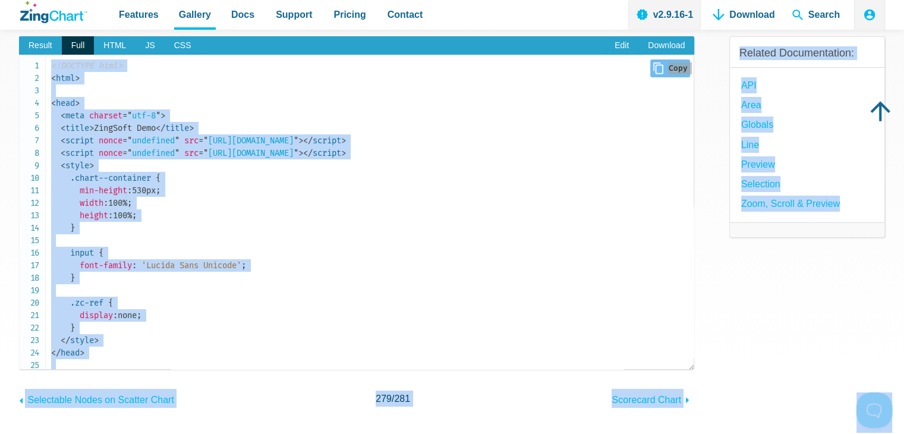
drag, startPoint x: 188, startPoint y: 185, endPoint x: 189, endPoint y: 192, distance: 6.6
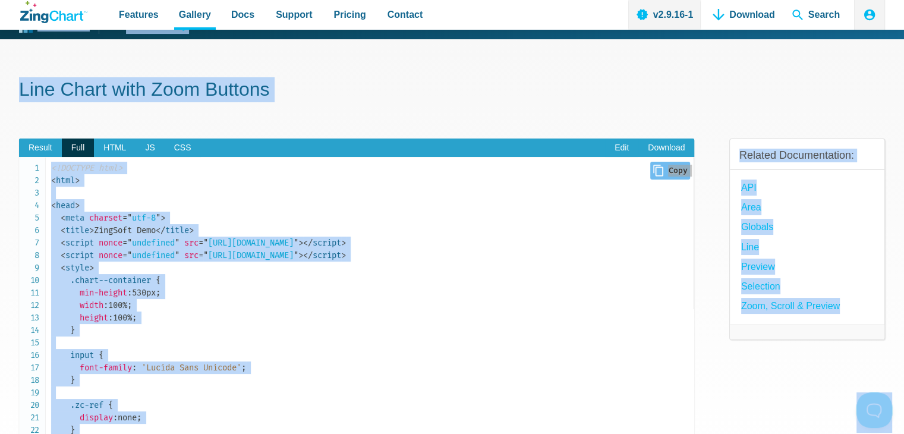
scroll to position [0, 0]
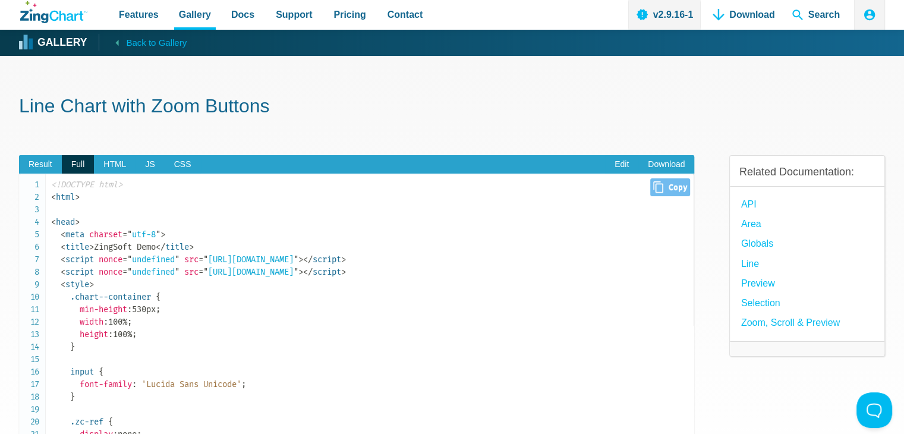
click at [671, 188] on span "Close Copy" at bounding box center [670, 187] width 40 height 18
type input "<!DOCTYPE html><html><head> <meta charset="utf-8"> <title>ZingSoft Demo</title>…"
click at [114, 164] on span "HTML" at bounding box center [115, 164] width 42 height 19
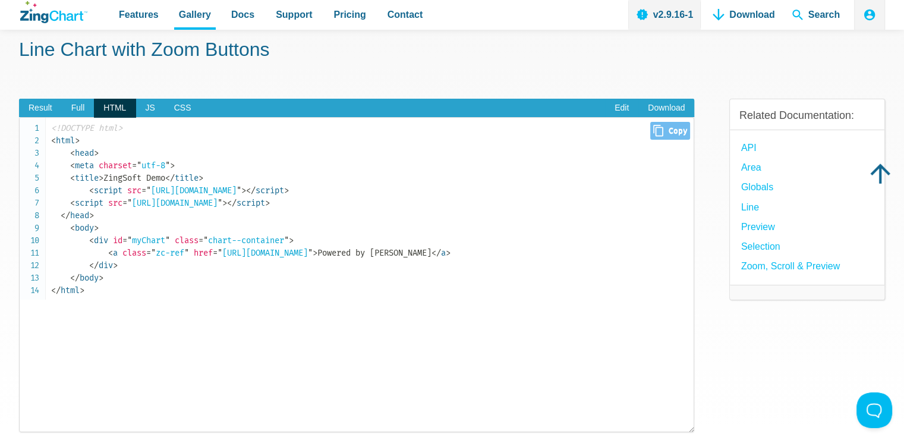
scroll to position [59, 0]
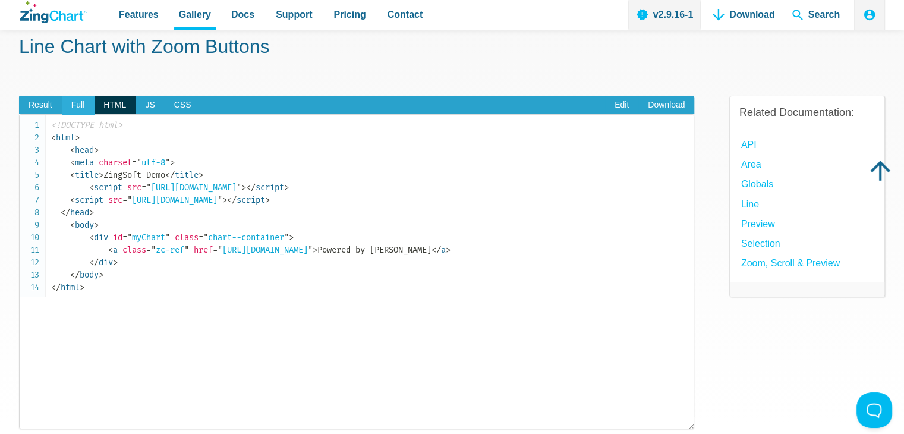
click at [77, 107] on span "Full" at bounding box center [78, 105] width 33 height 19
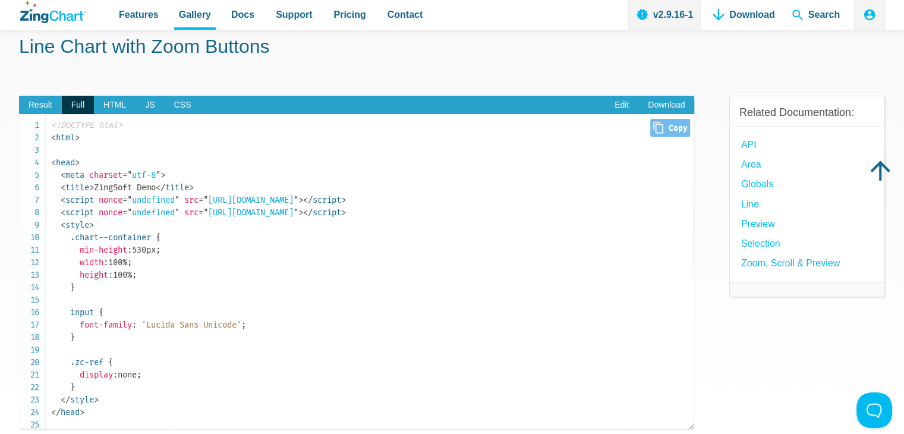
drag, startPoint x: 216, startPoint y: 210, endPoint x: 530, endPoint y: 212, distance: 313.9
click at [298, 212] on span "= " [URL][DOMAIN_NAME] "" at bounding box center [249, 212] width 100 height 10
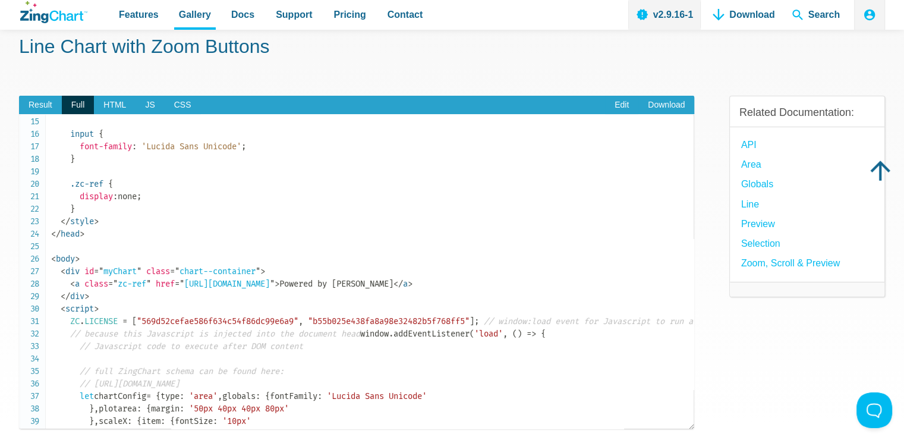
scroll to position [0, 0]
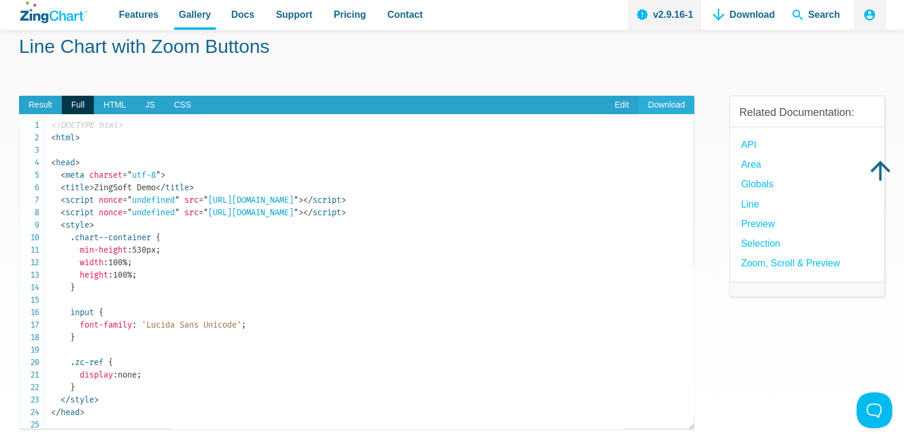
click at [669, 105] on link "Download" at bounding box center [667, 105] width 56 height 19
